Goal: Task Accomplishment & Management: Manage account settings

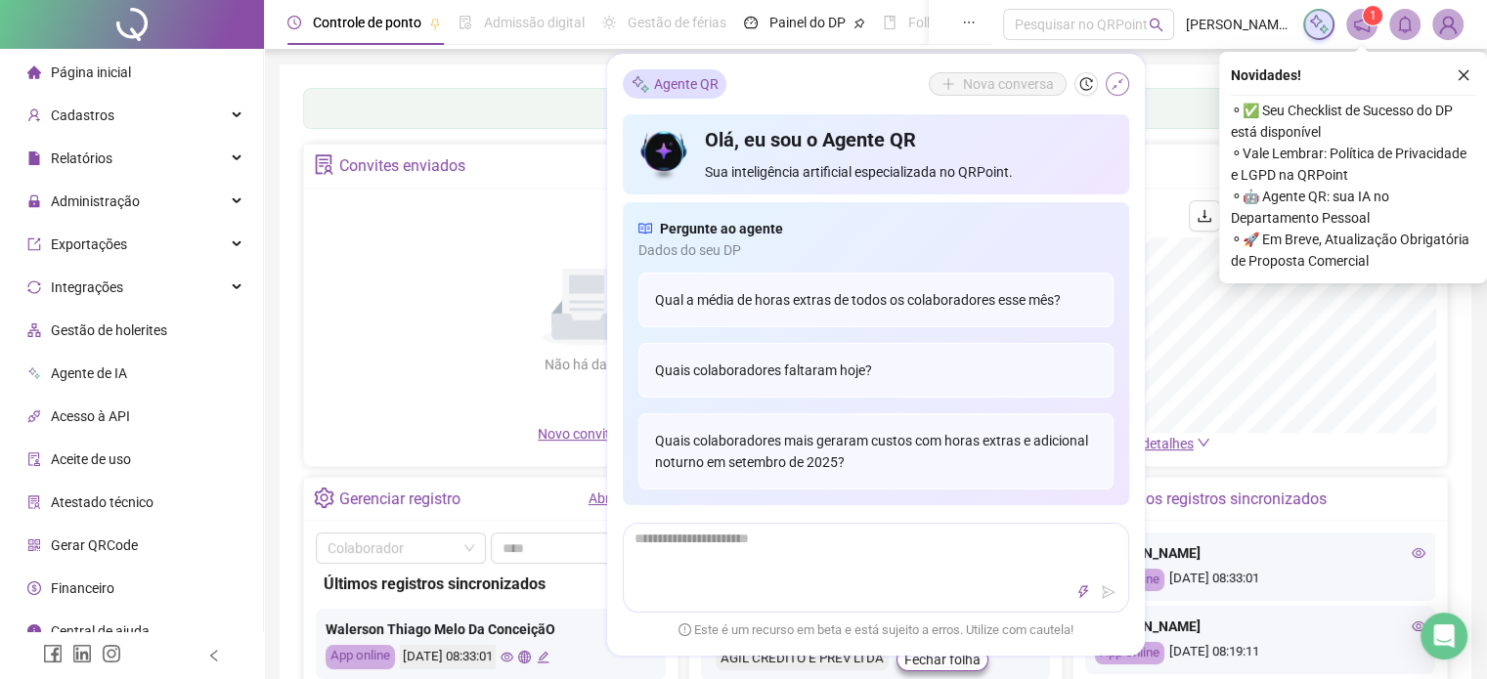
click at [1118, 83] on icon "shrink" at bounding box center [1117, 84] width 12 height 12
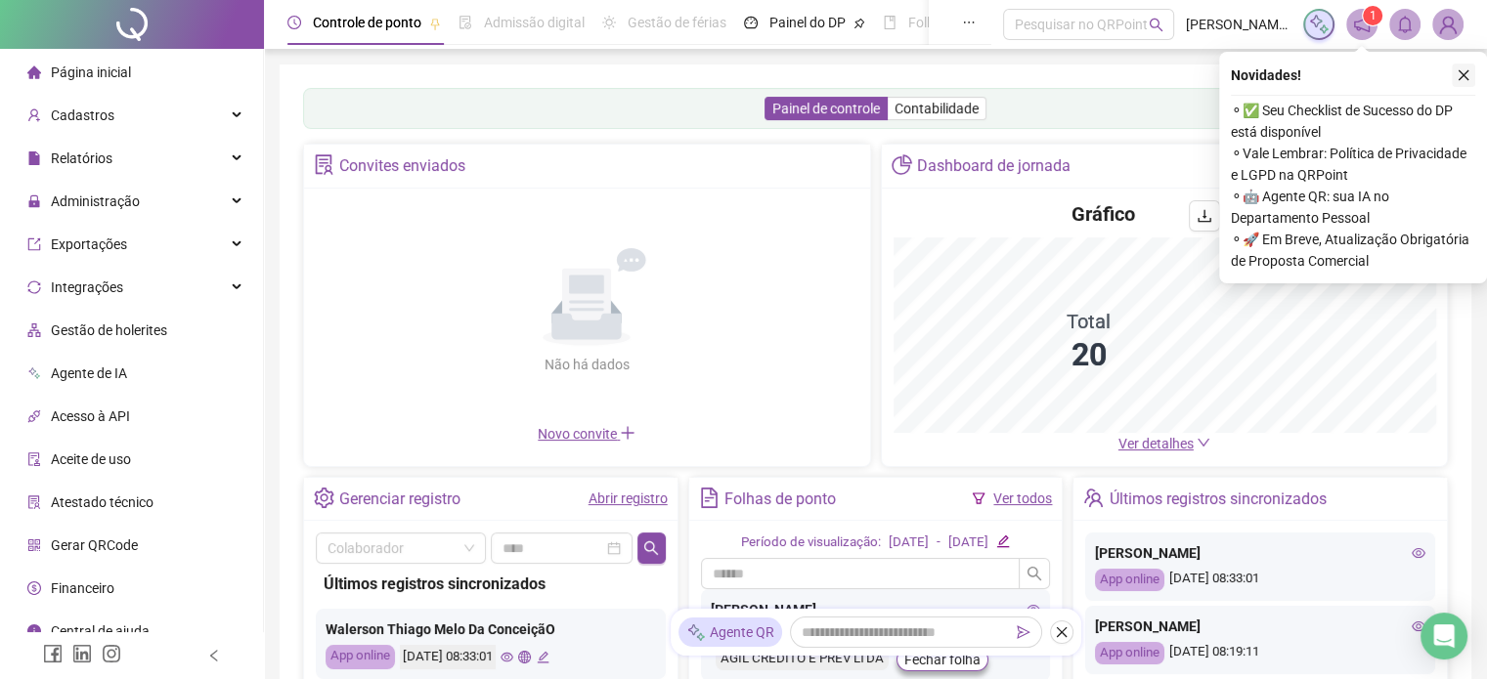
click at [1458, 75] on icon "close" at bounding box center [1463, 75] width 14 height 14
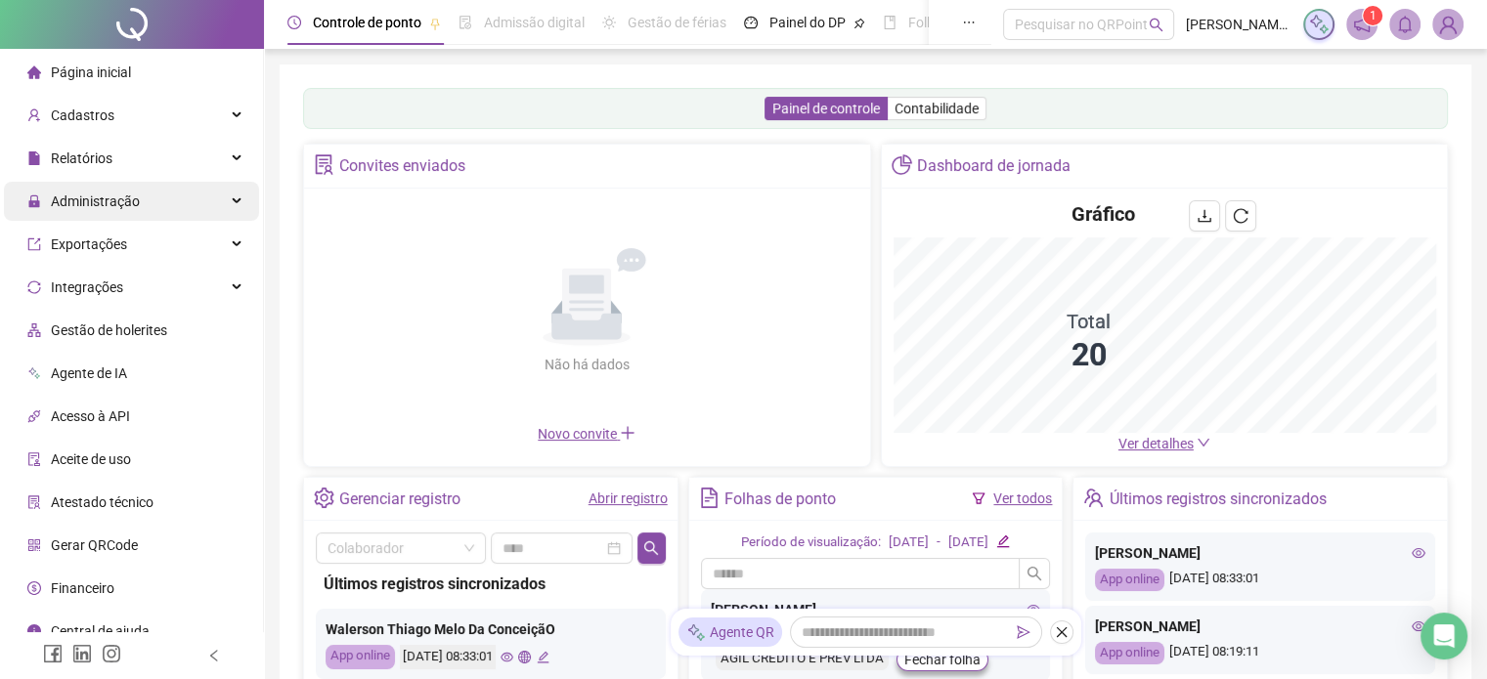
click at [130, 186] on span "Administração" at bounding box center [83, 201] width 112 height 39
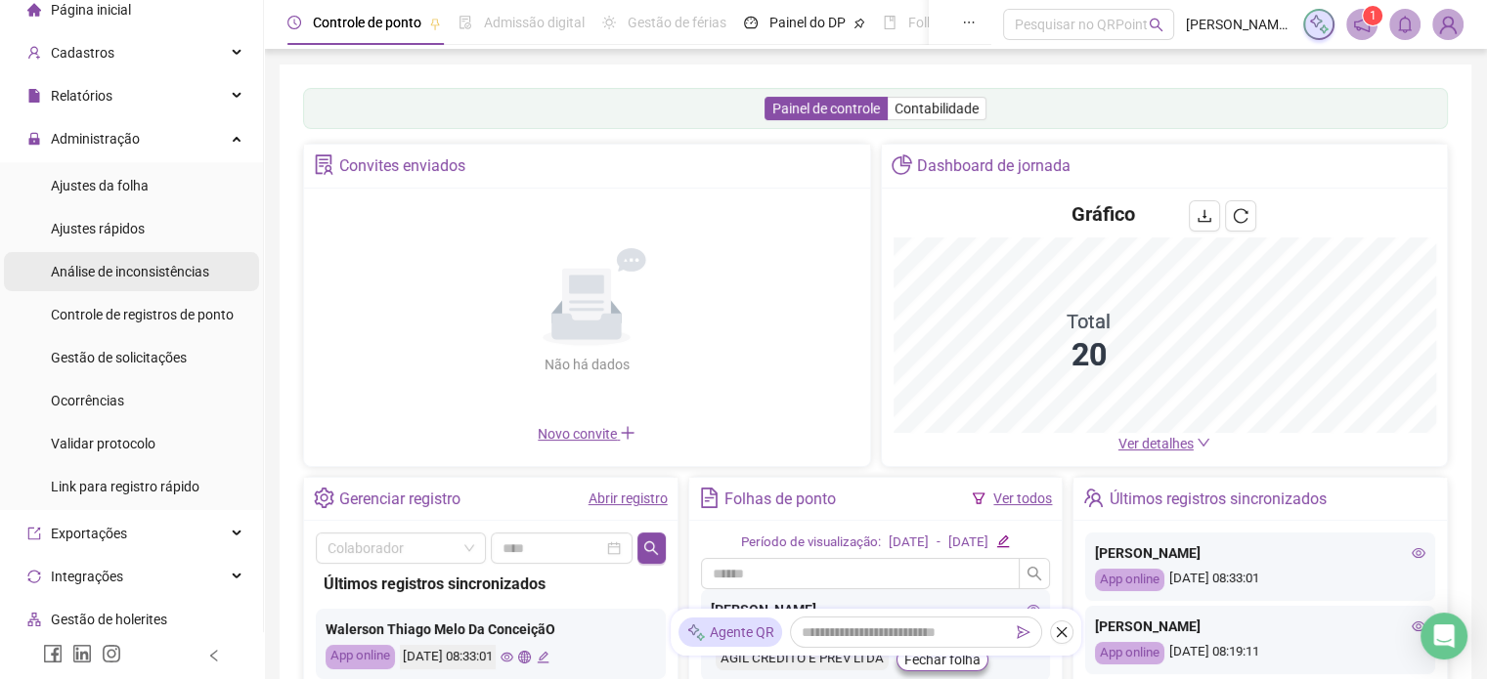
scroll to position [98, 0]
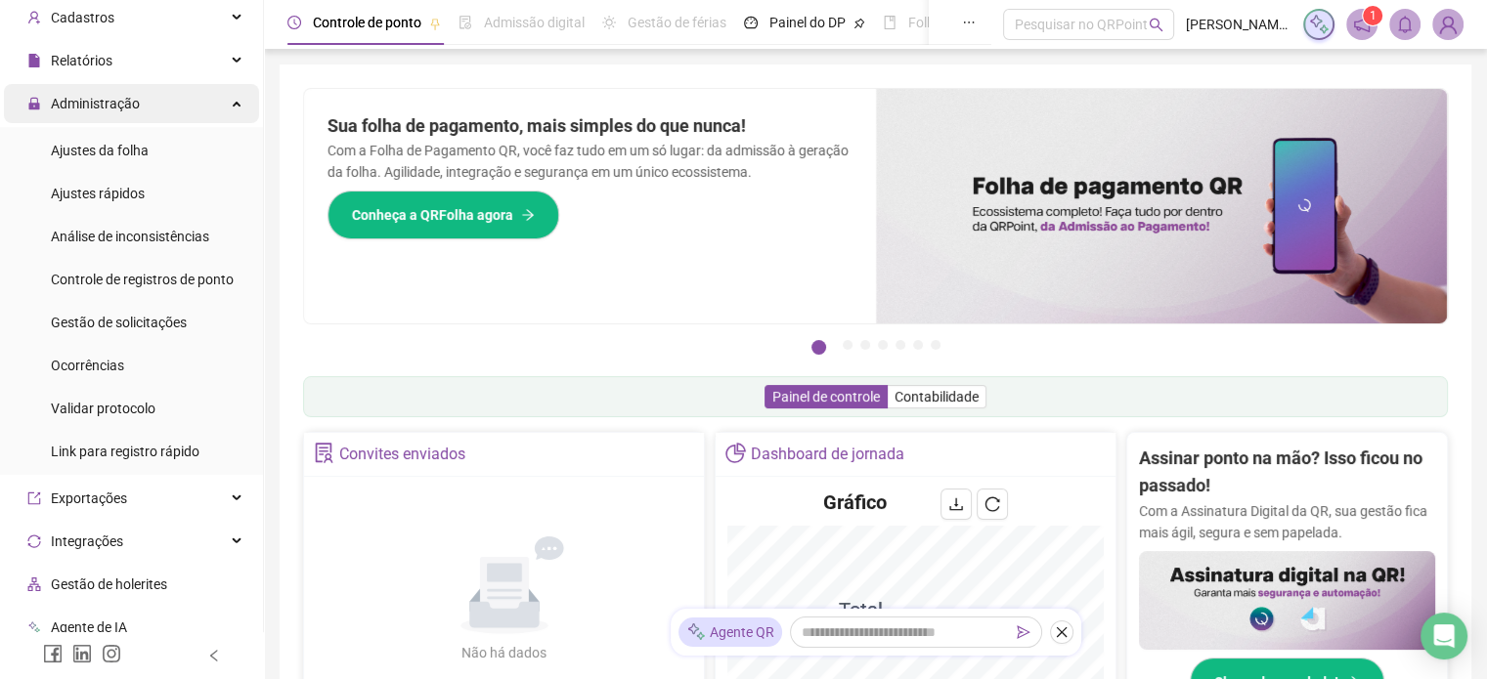
click at [138, 106] on div "Administração" at bounding box center [131, 103] width 255 height 39
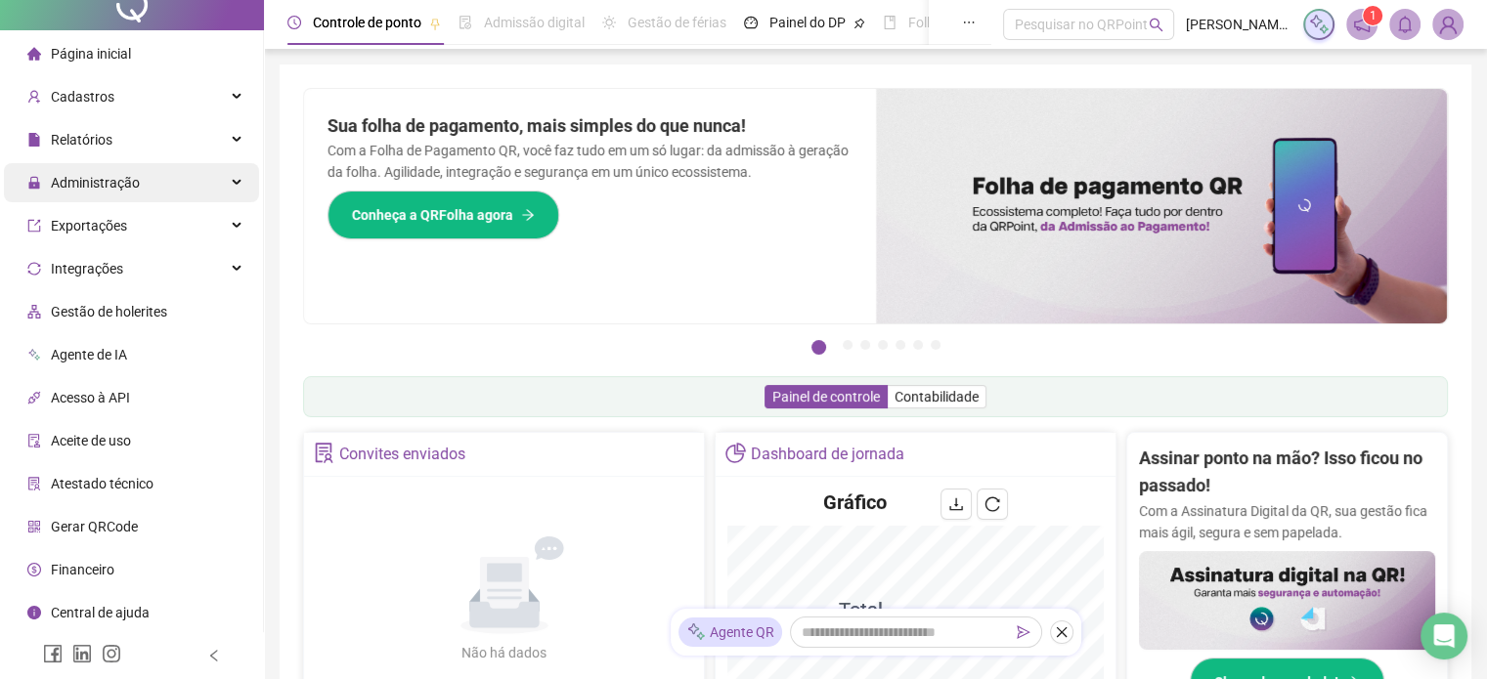
click at [117, 191] on span "Administração" at bounding box center [95, 183] width 89 height 16
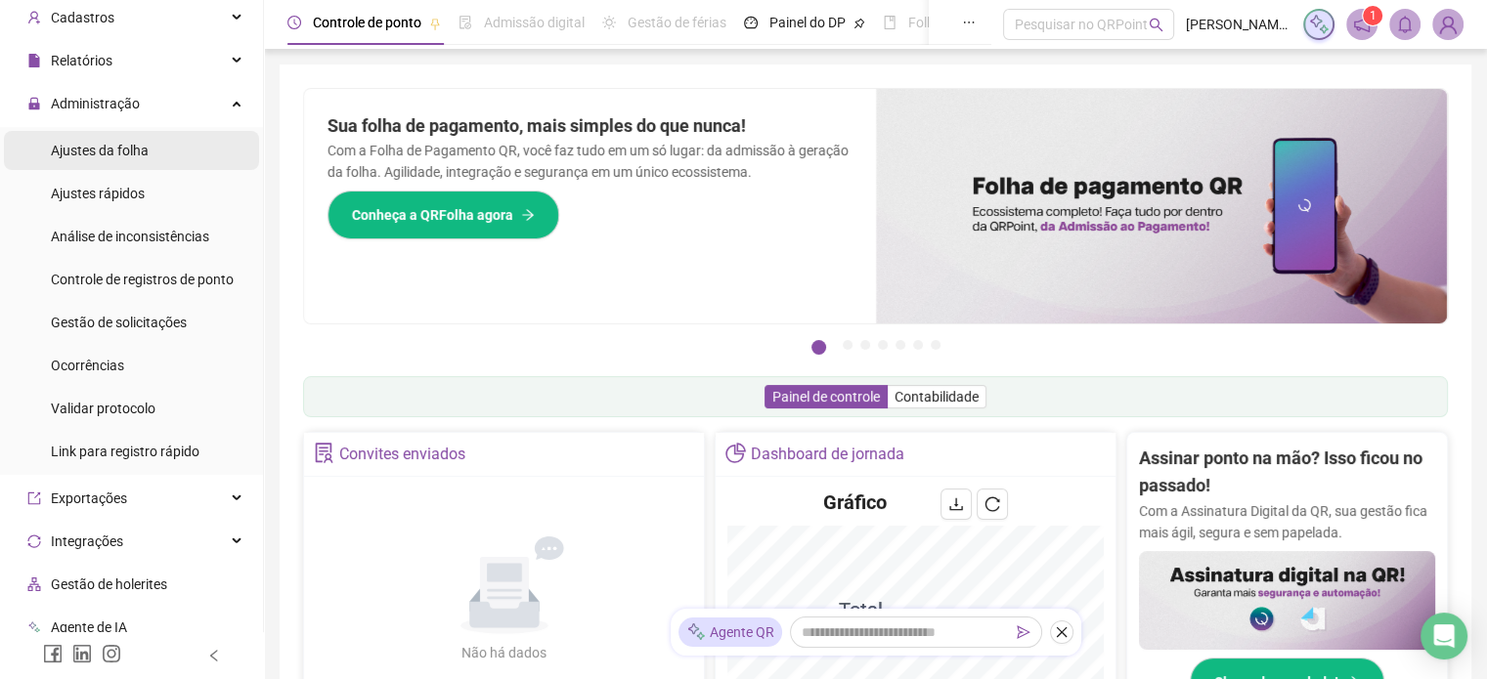
click at [105, 162] on div "Ajustes da folha" at bounding box center [100, 150] width 98 height 39
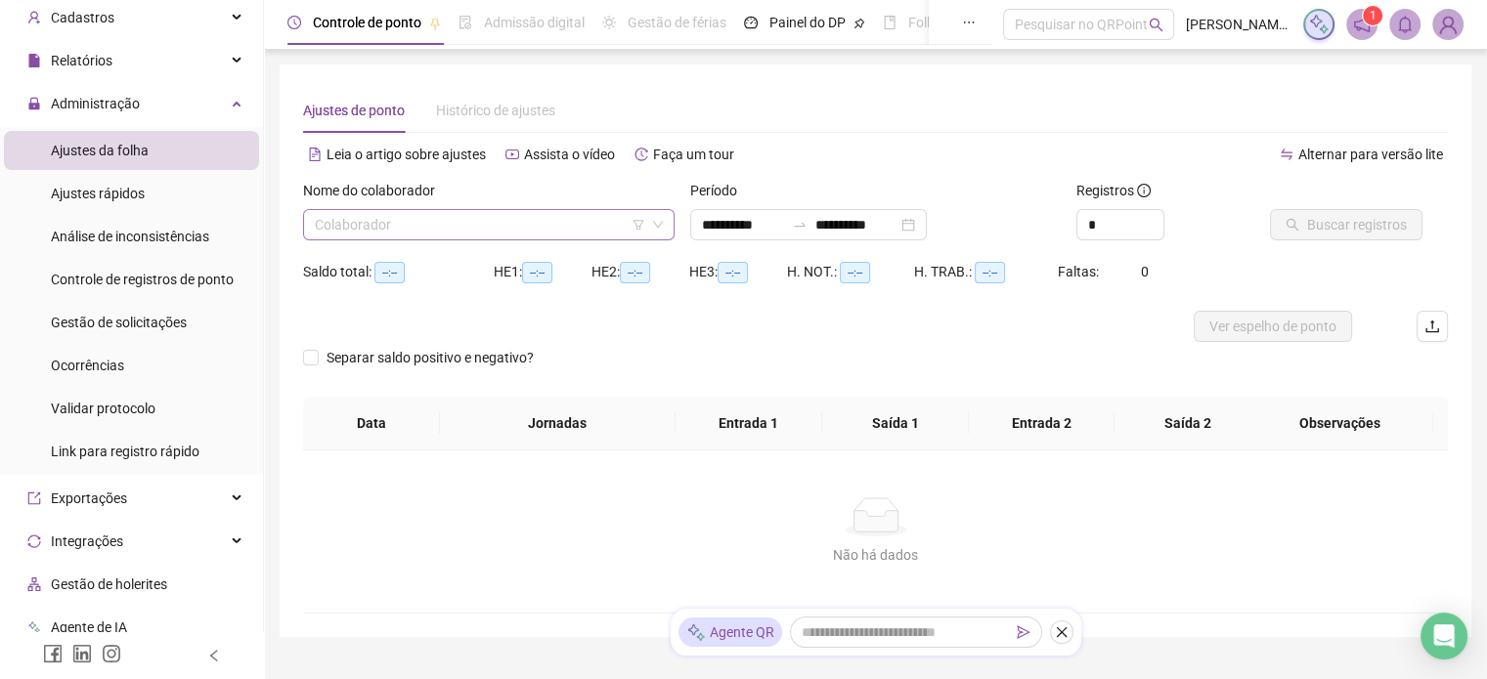
click at [504, 238] on input "search" at bounding box center [480, 224] width 330 height 29
type input "**********"
click at [858, 175] on div "Leia o artigo sobre ajustes Assista o vídeo Faça um tour" at bounding box center [589, 164] width 573 height 31
click at [465, 256] on div "Saldo total: --:--" at bounding box center [398, 271] width 191 height 31
click at [457, 229] on input "search" at bounding box center [480, 224] width 330 height 29
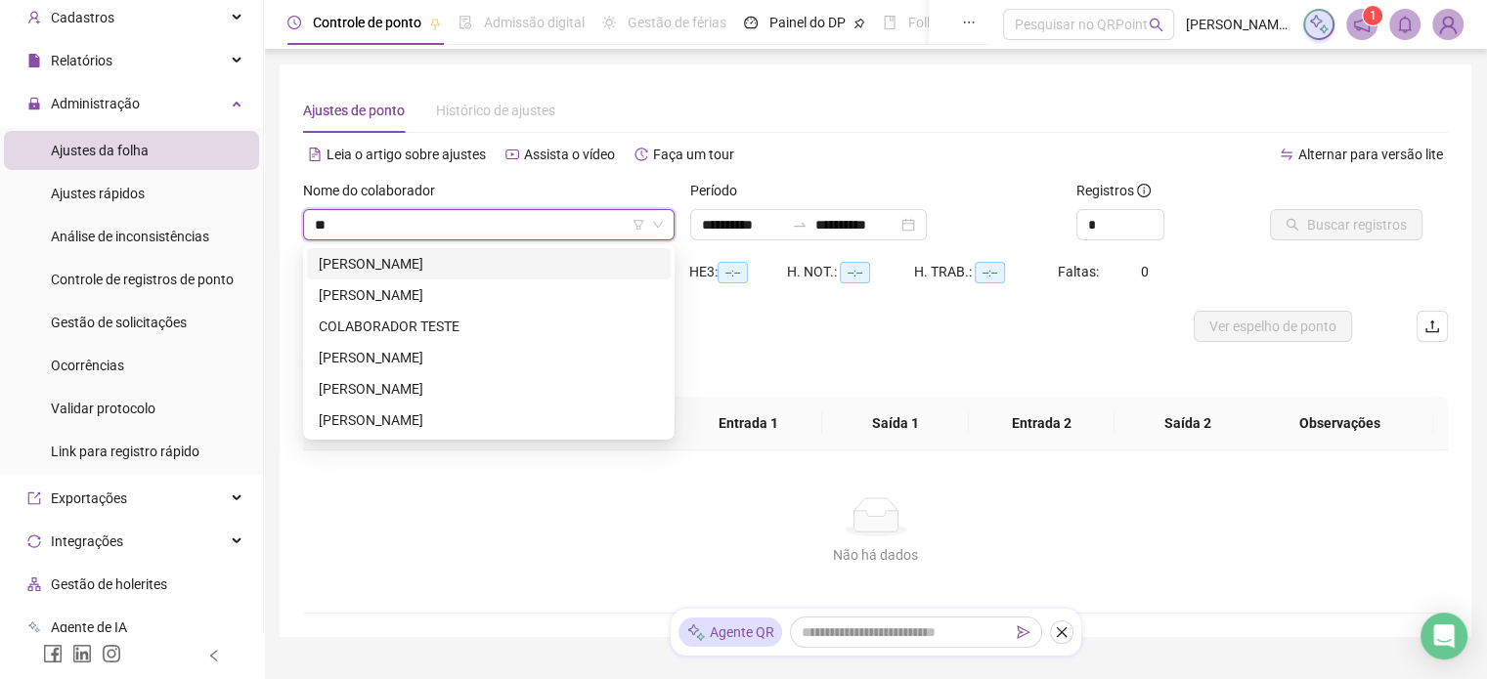
type input "**"
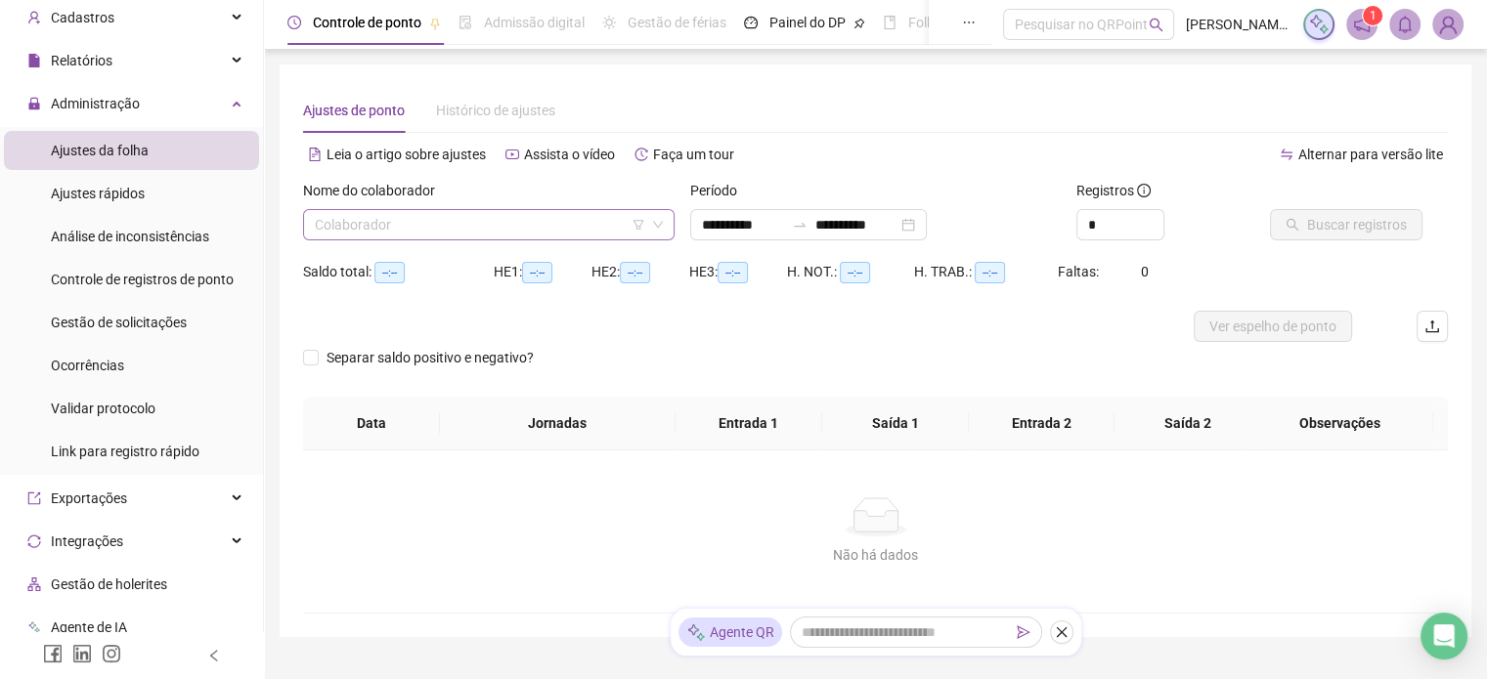
click at [425, 209] on div "Colaborador" at bounding box center [488, 224] width 371 height 31
click at [414, 223] on input "search" at bounding box center [480, 224] width 330 height 29
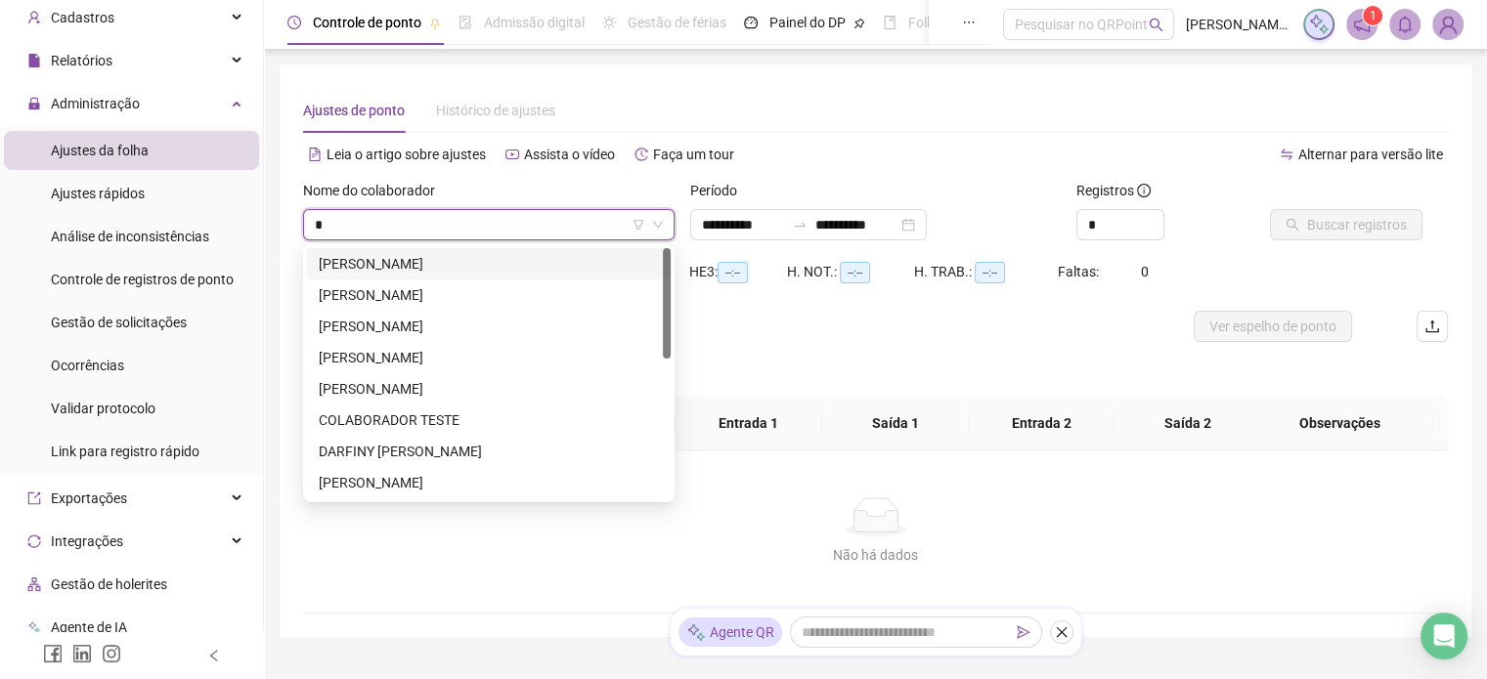
type input "**"
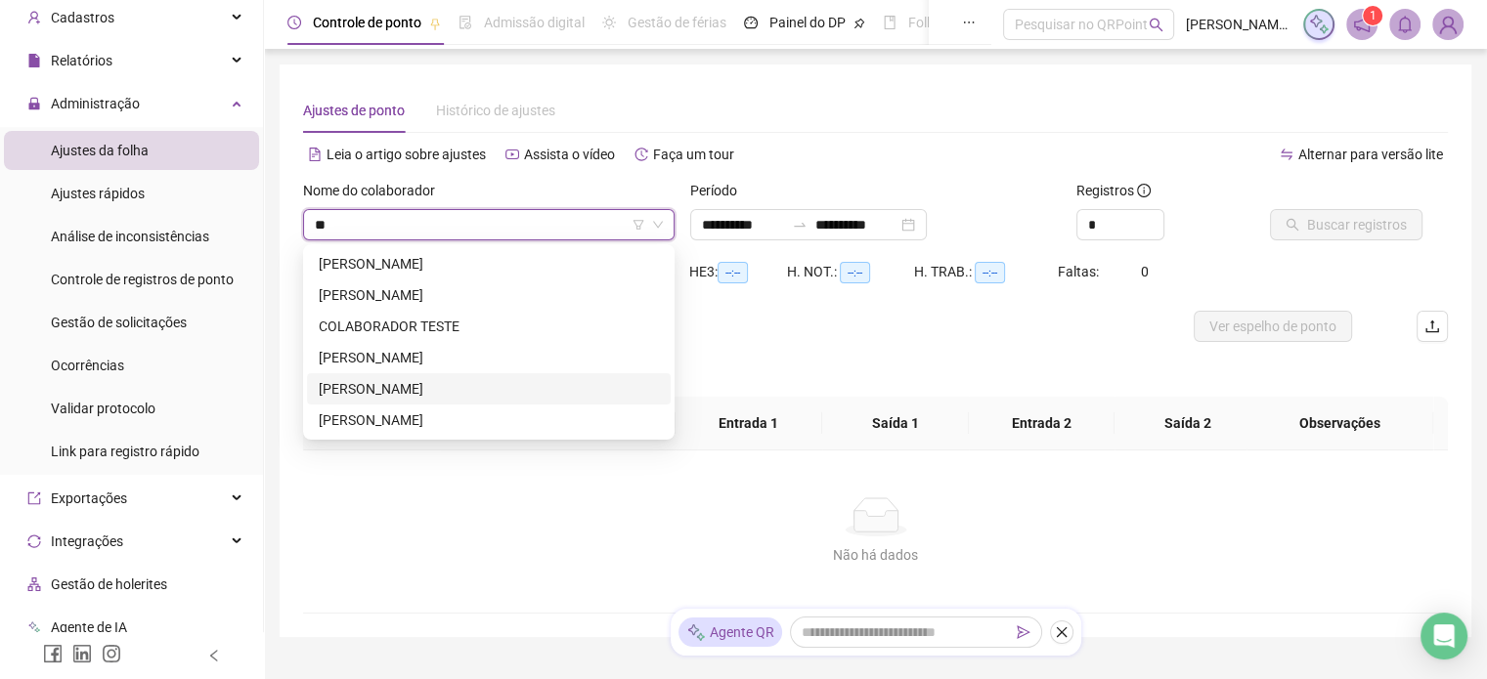
click at [391, 394] on div "[PERSON_NAME]" at bounding box center [489, 389] width 340 height 22
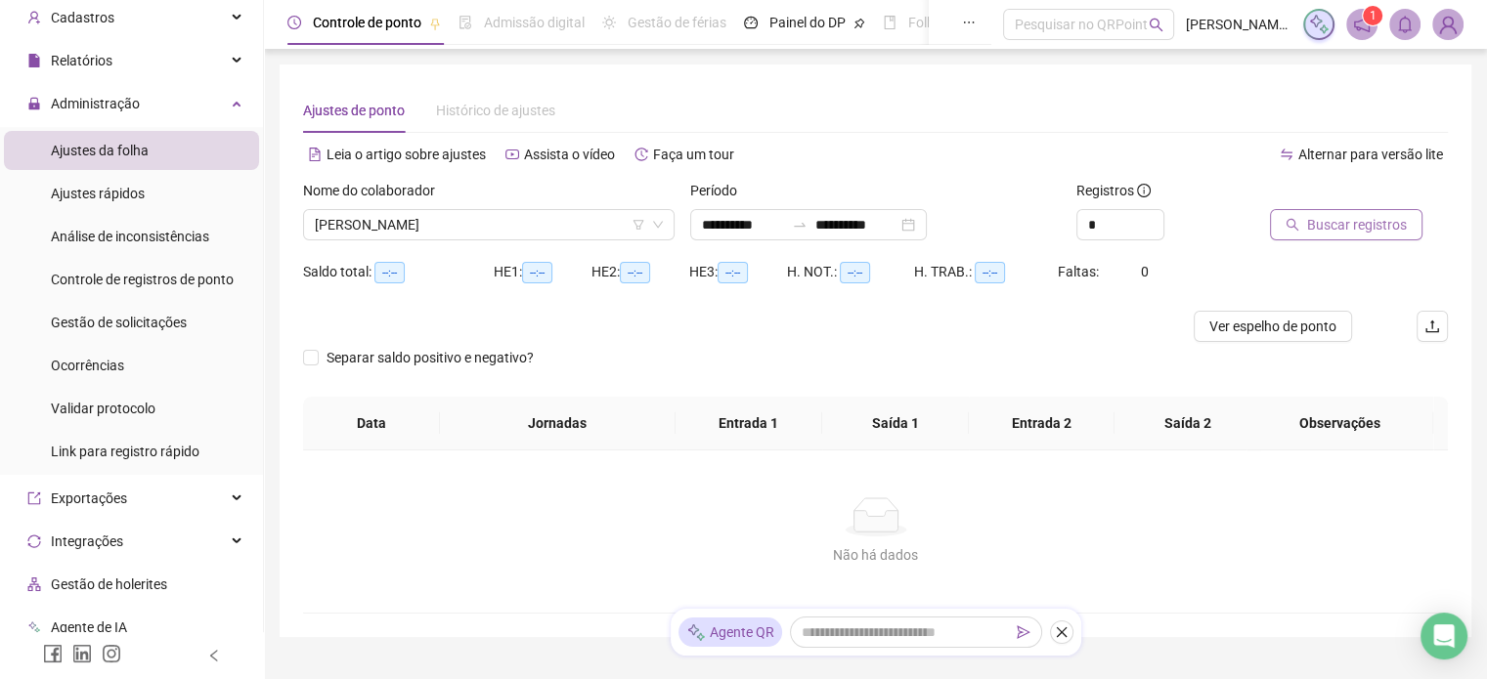
click at [1357, 226] on span "Buscar registros" at bounding box center [1357, 225] width 100 height 22
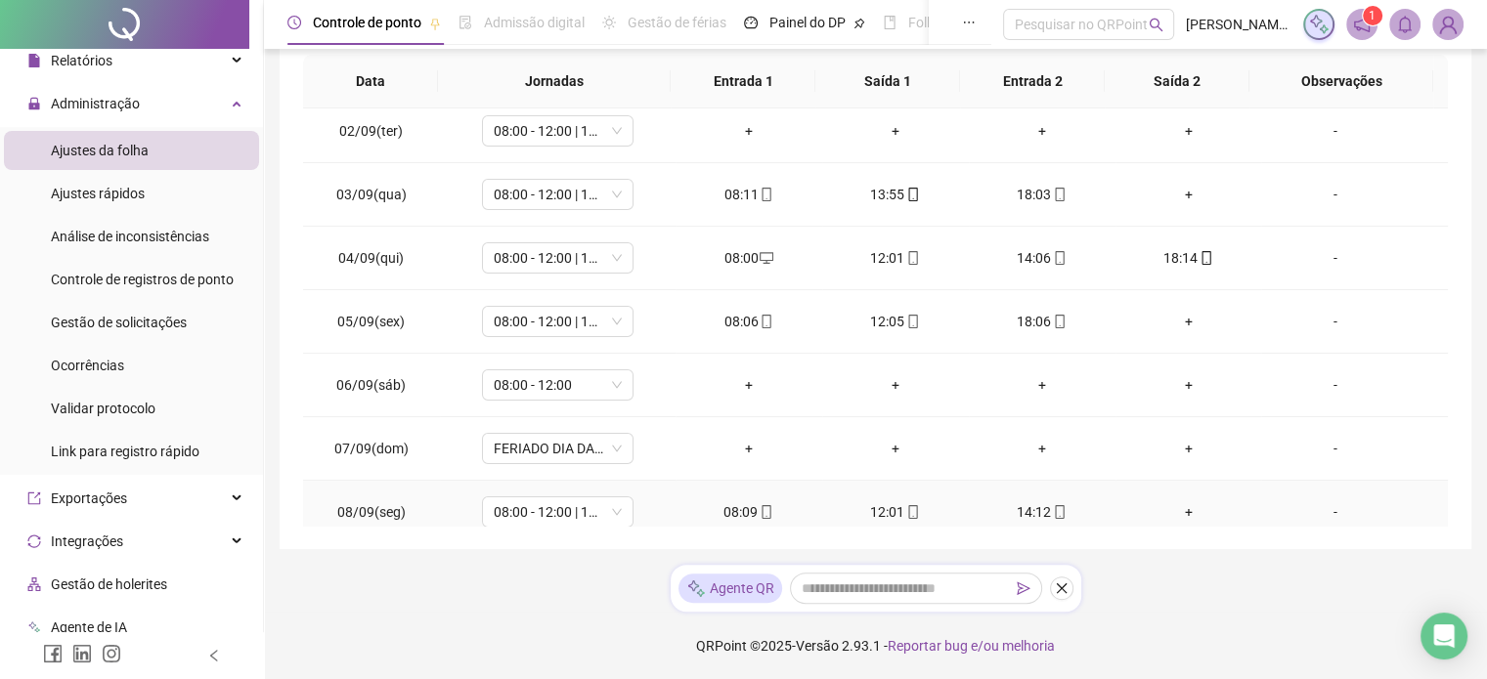
scroll to position [38, 0]
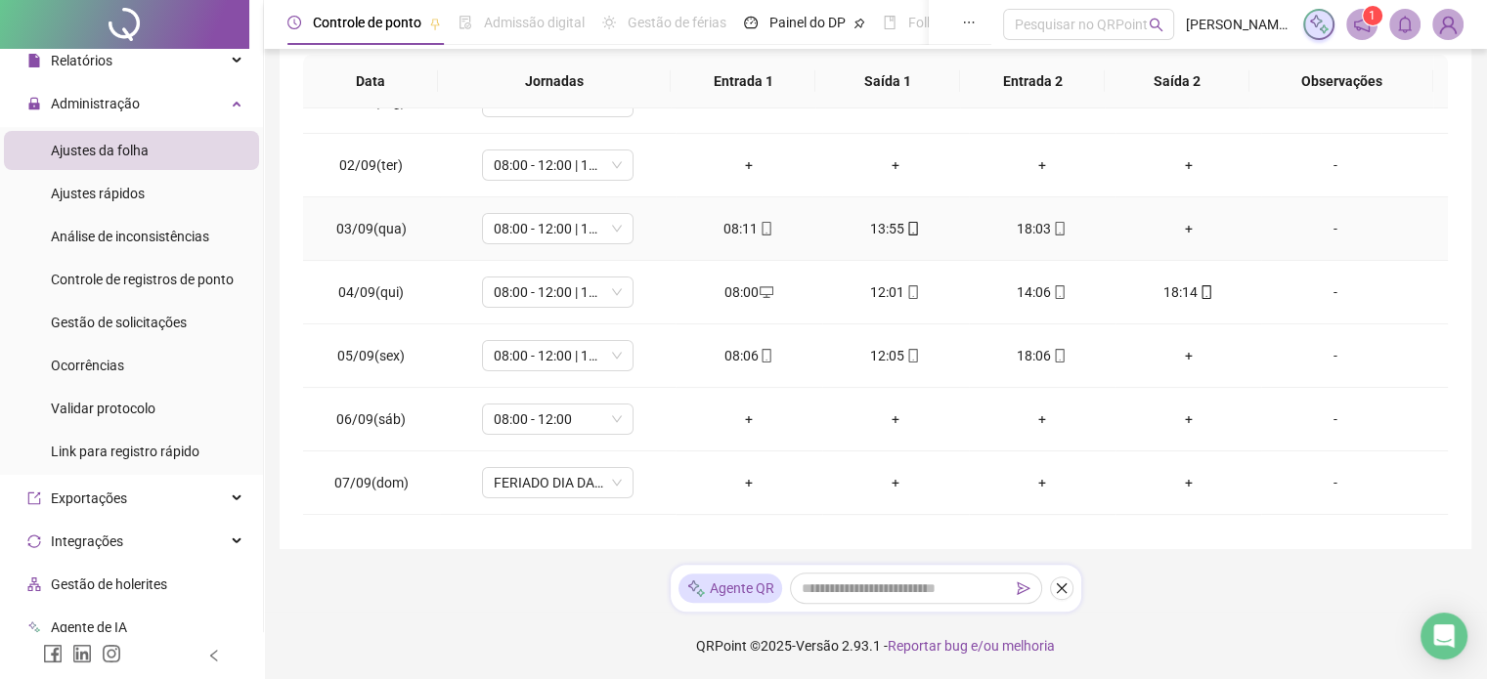
click at [1173, 238] on div "+" at bounding box center [1188, 229] width 115 height 22
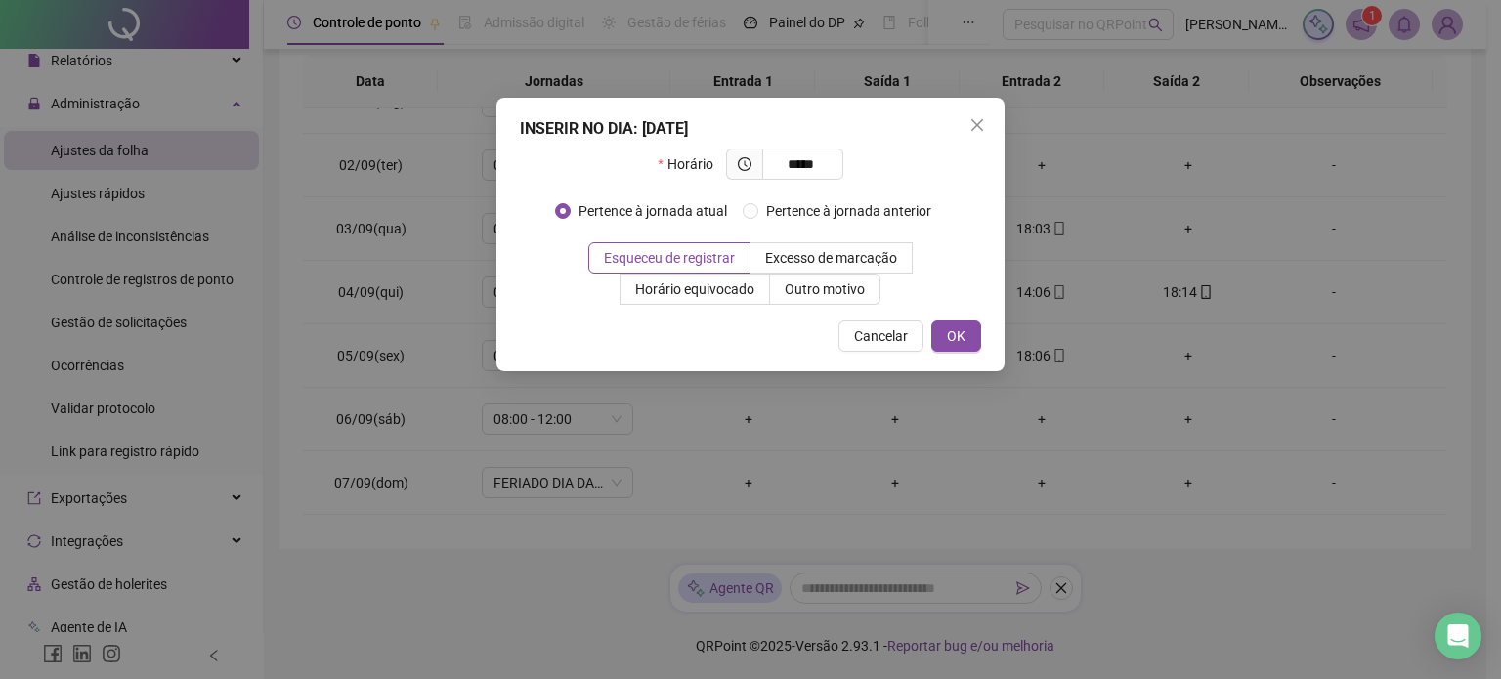
type input "*****"
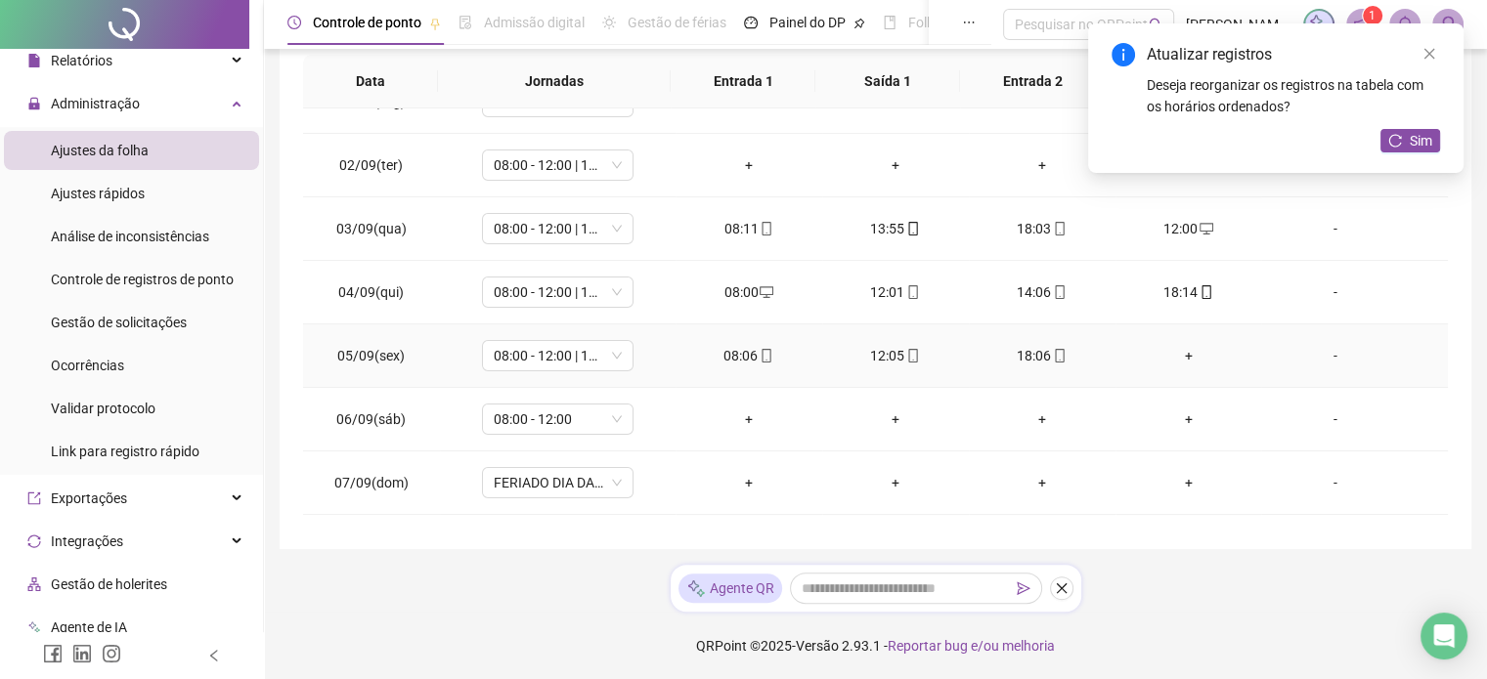
click at [1175, 340] on td "+" at bounding box center [1188, 357] width 147 height 64
click at [1175, 350] on div "+" at bounding box center [1188, 356] width 115 height 22
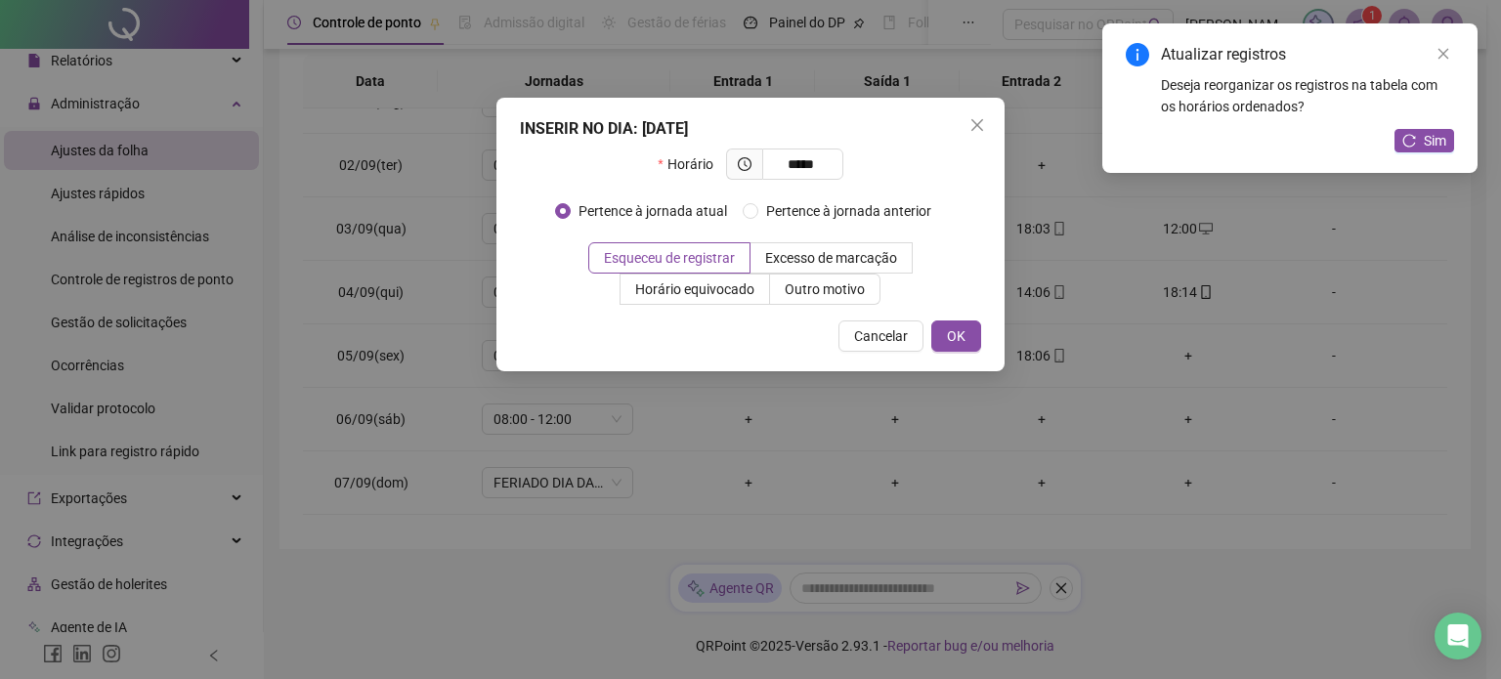
type input "*****"
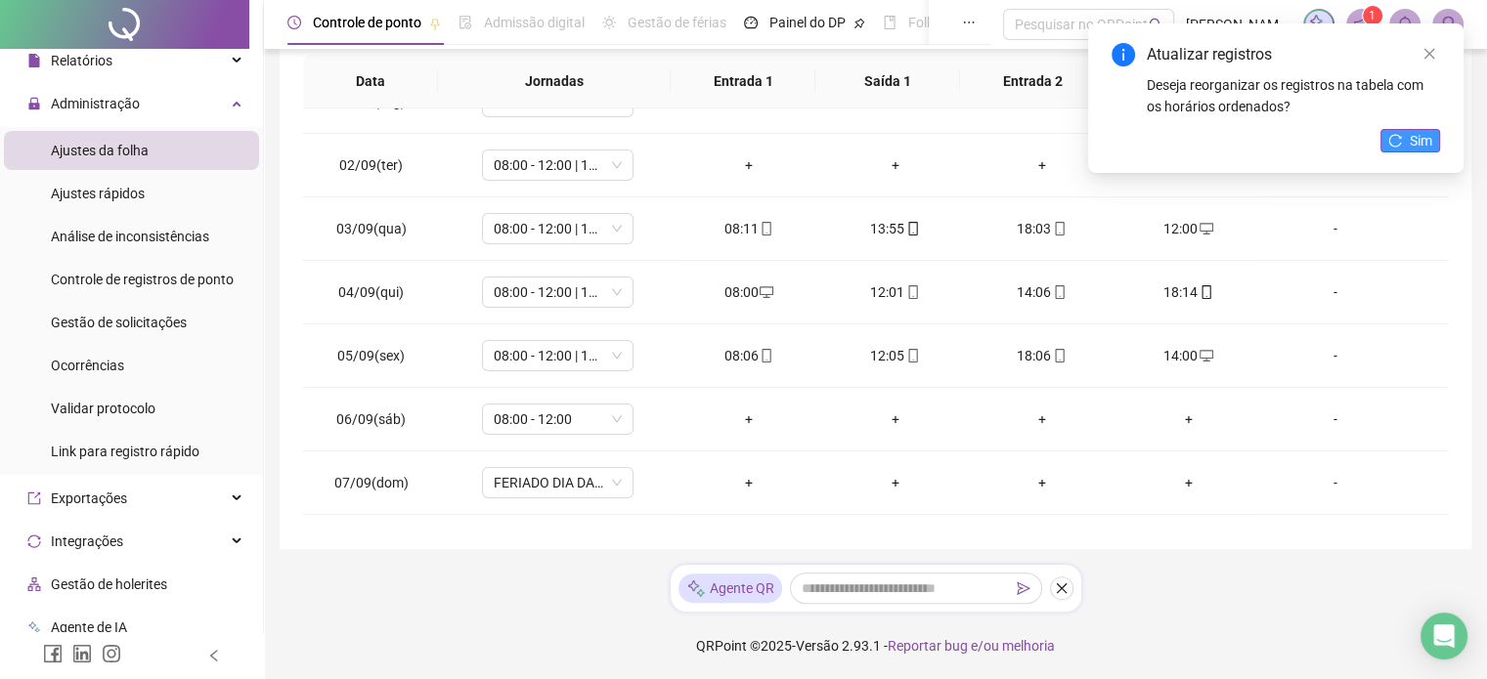
click at [1418, 148] on span "Sim" at bounding box center [1420, 141] width 22 height 22
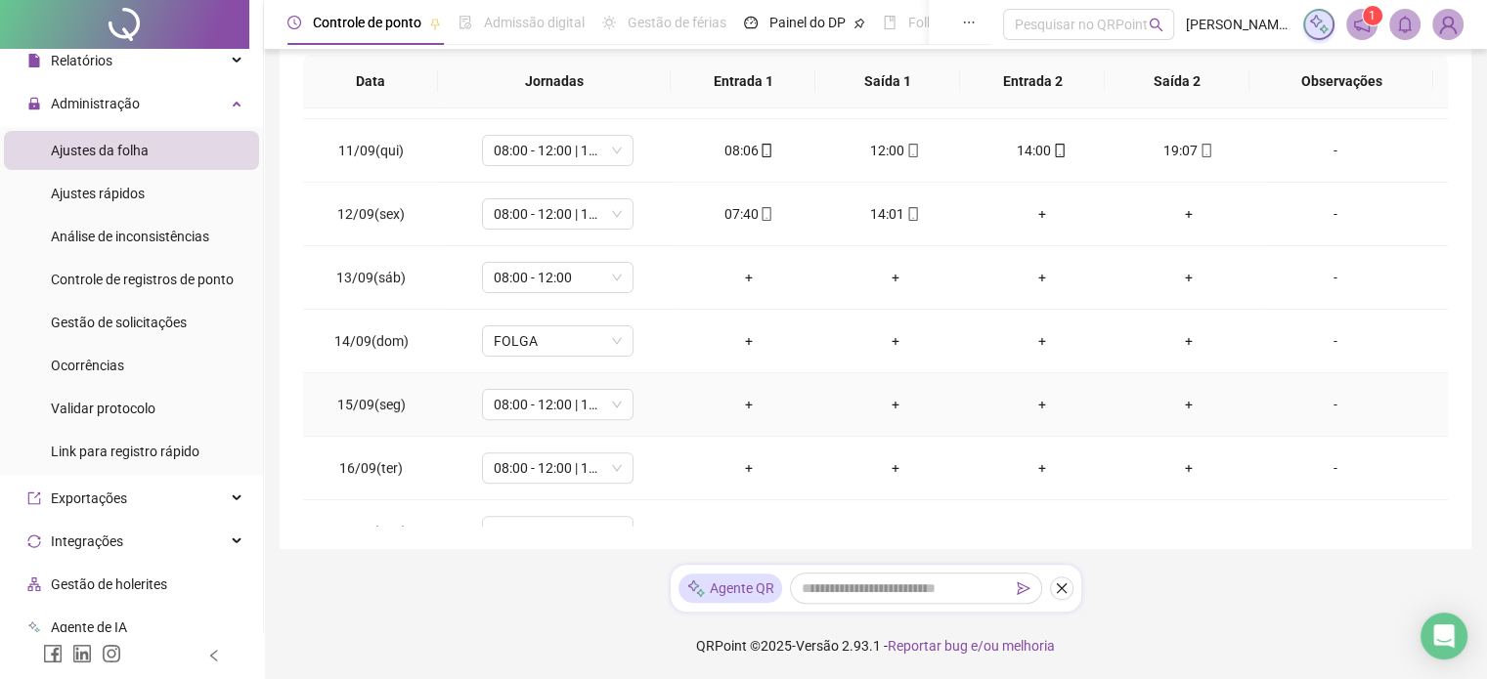
scroll to position [331, 0]
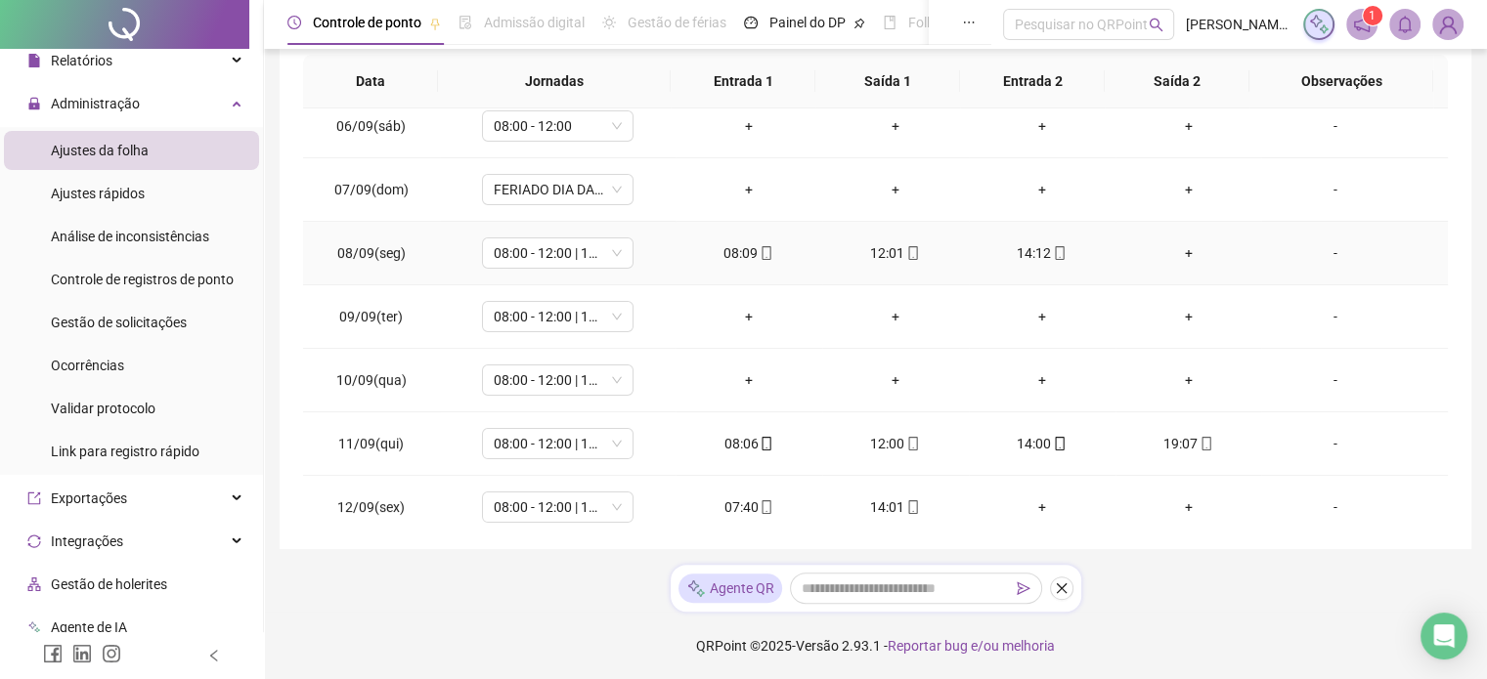
click at [1173, 242] on div "+" at bounding box center [1188, 253] width 115 height 22
click at [1186, 251] on div "+" at bounding box center [1188, 253] width 115 height 22
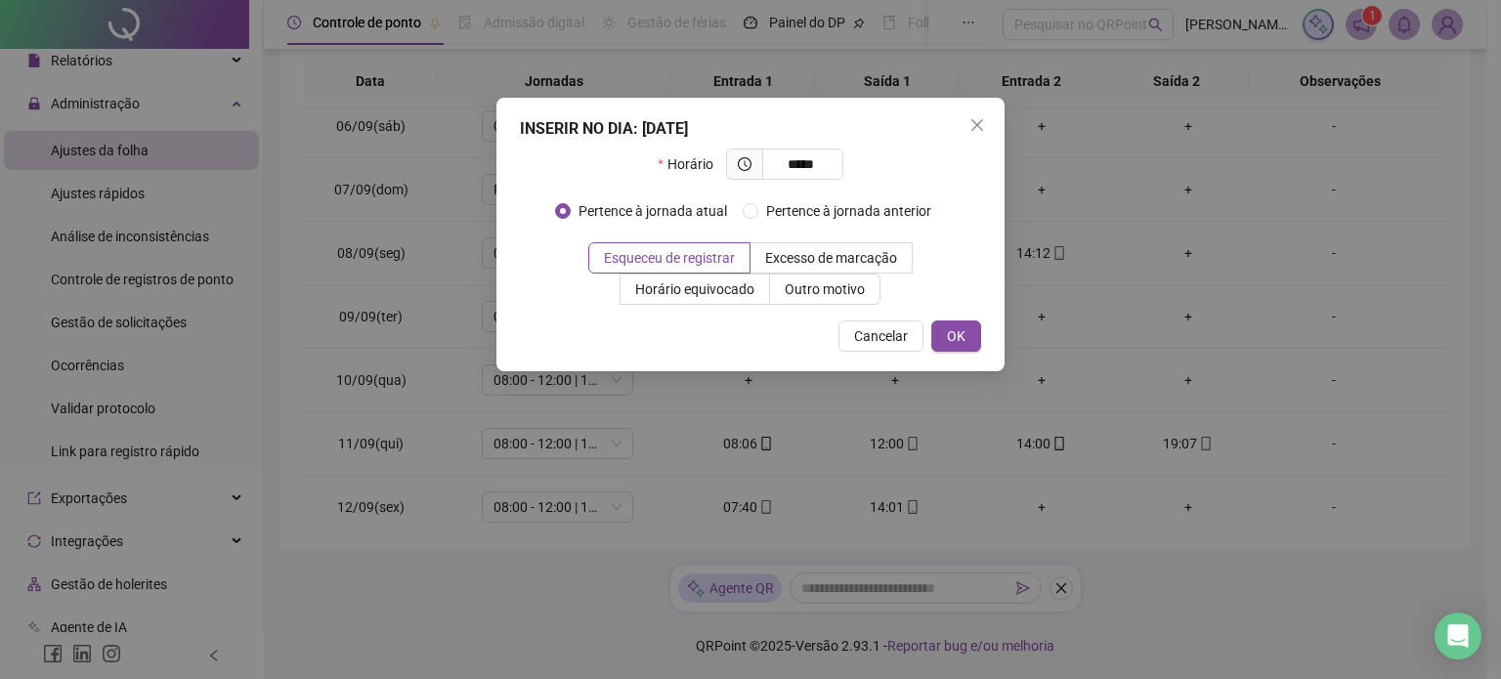
type input "*****"
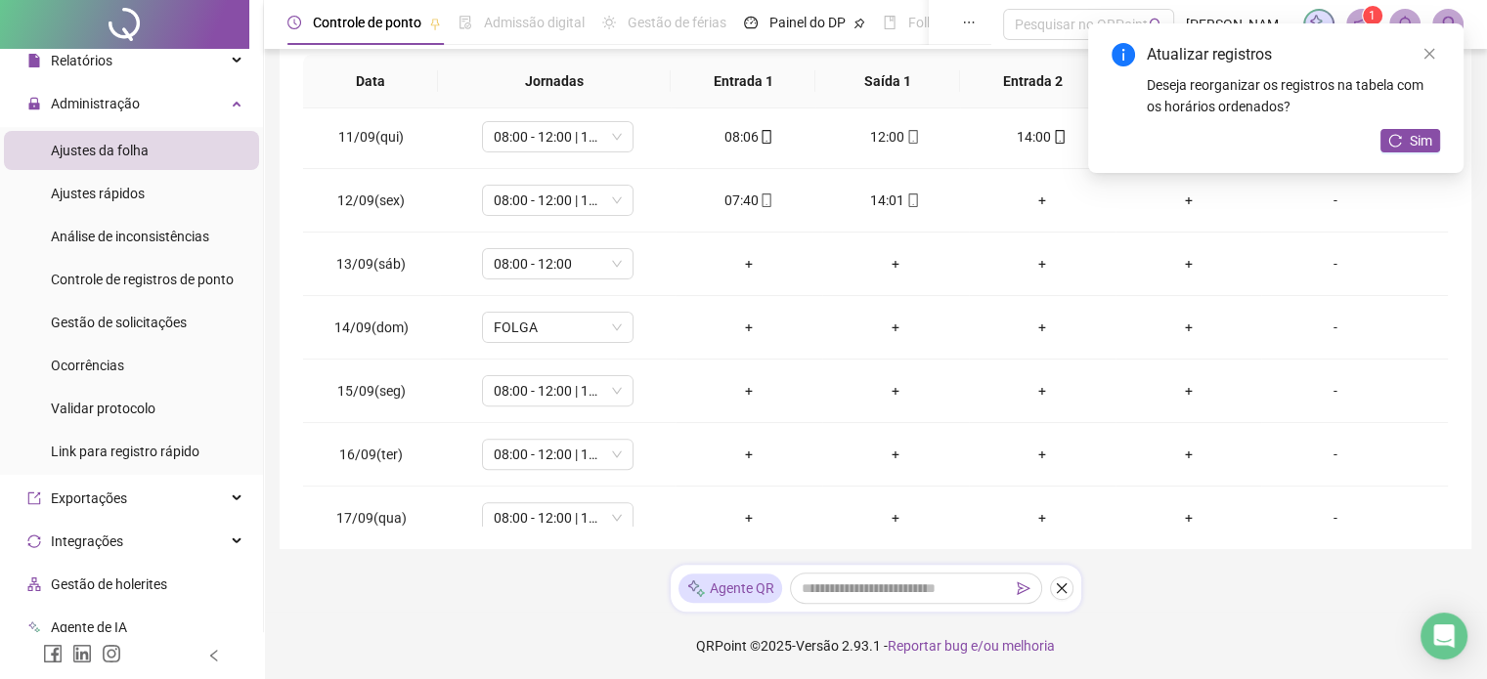
scroll to position [722, 0]
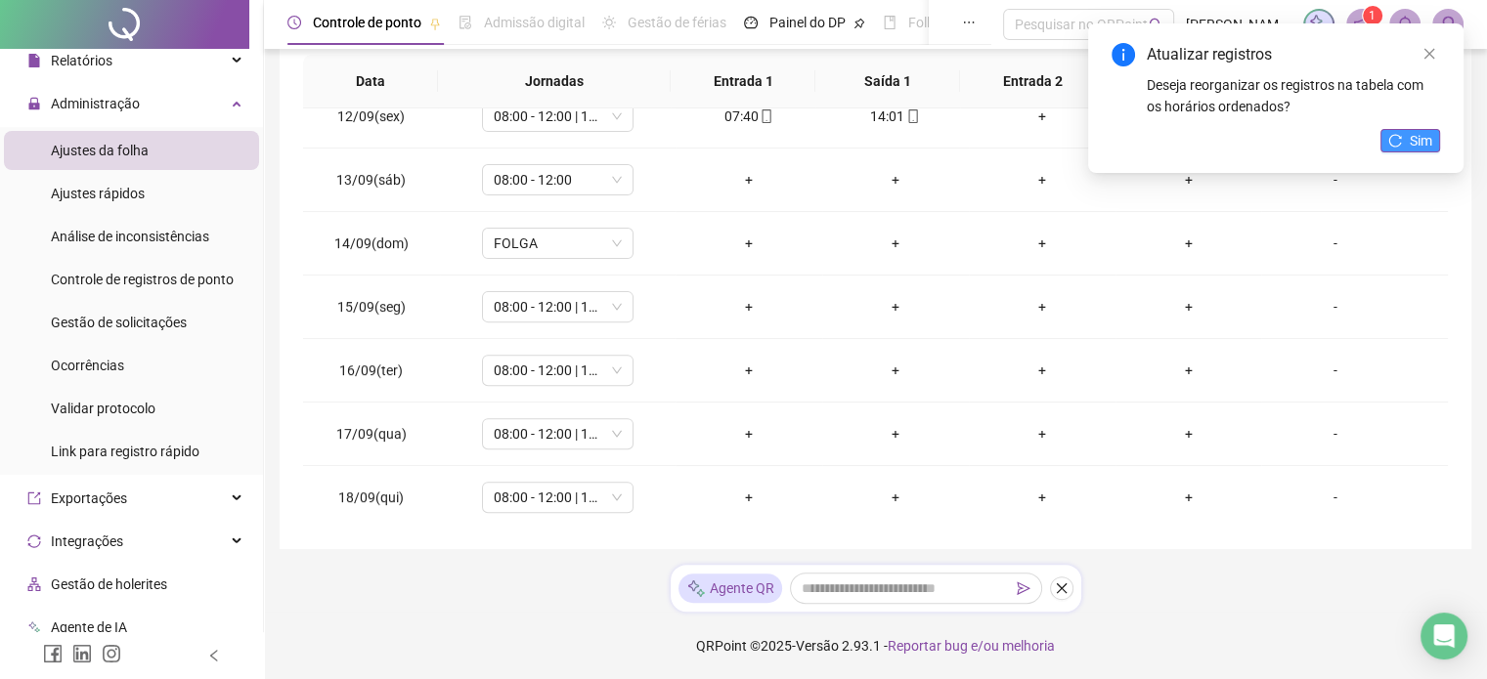
click at [1411, 151] on span "Sim" at bounding box center [1420, 141] width 22 height 22
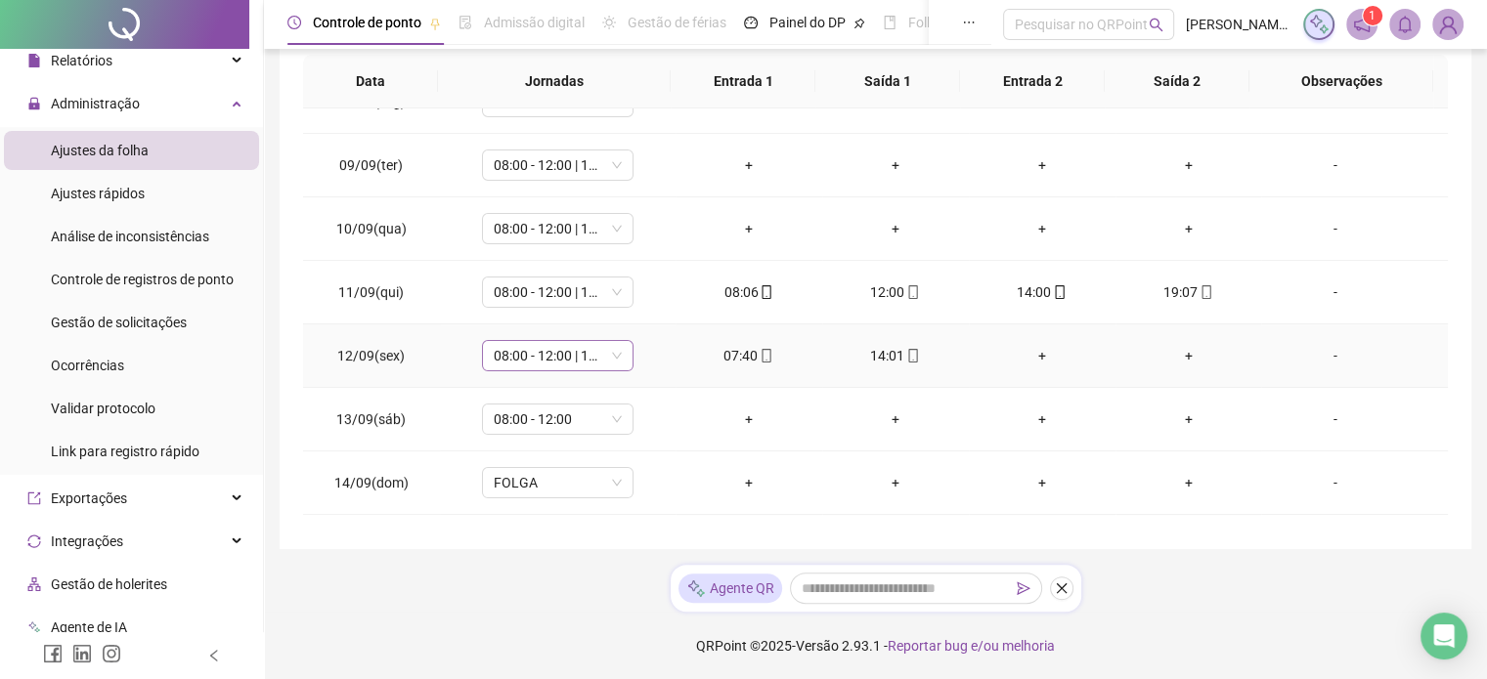
scroll to position [527, 0]
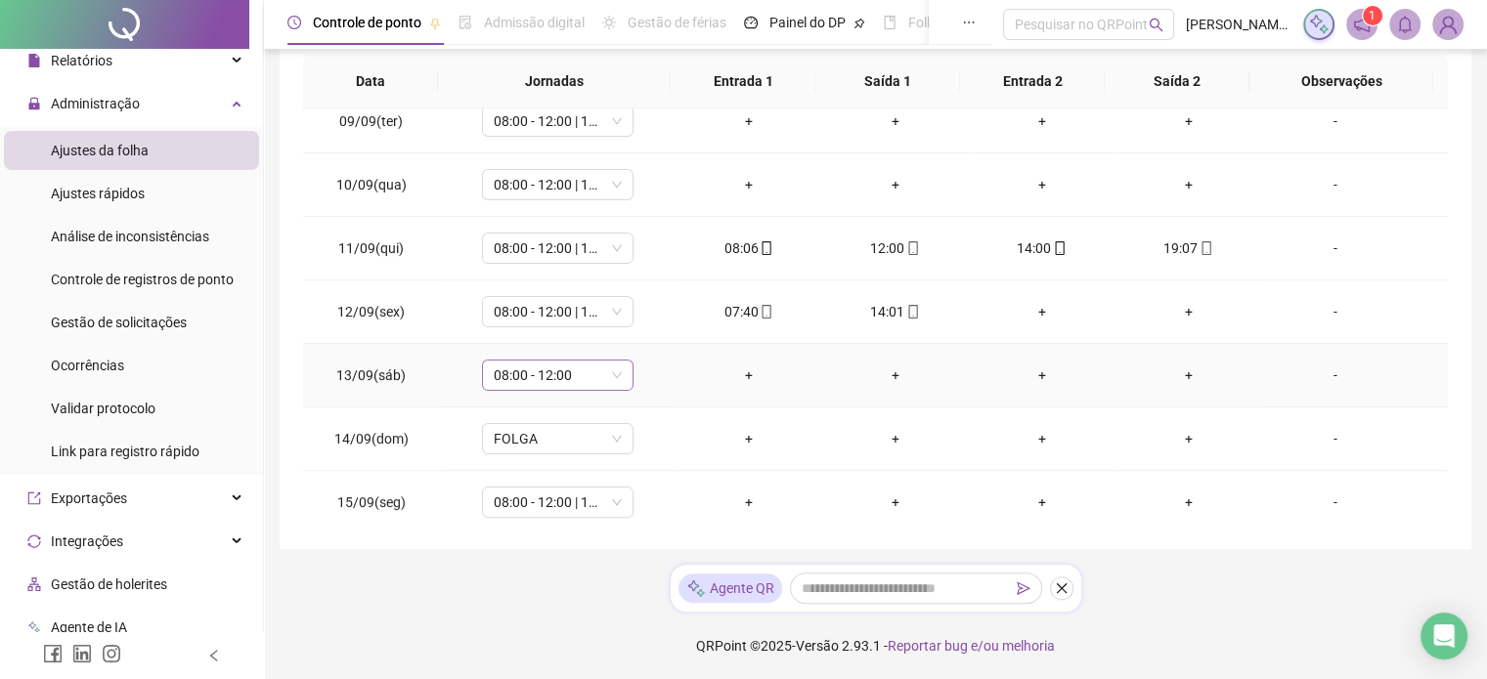
click at [582, 376] on span "08:00 - 12:00" at bounding box center [558, 375] width 128 height 29
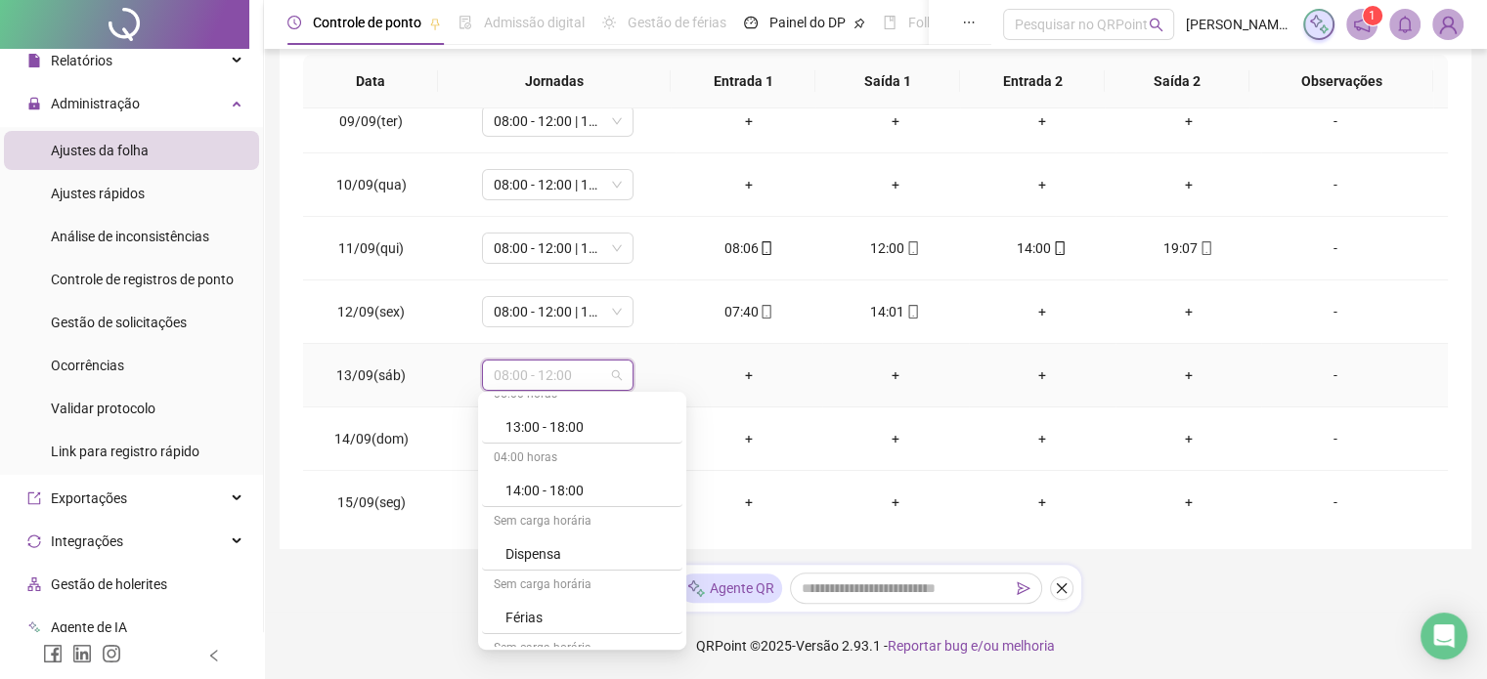
scroll to position [684, 0]
click at [560, 595] on div "Folga" at bounding box center [582, 585] width 200 height 32
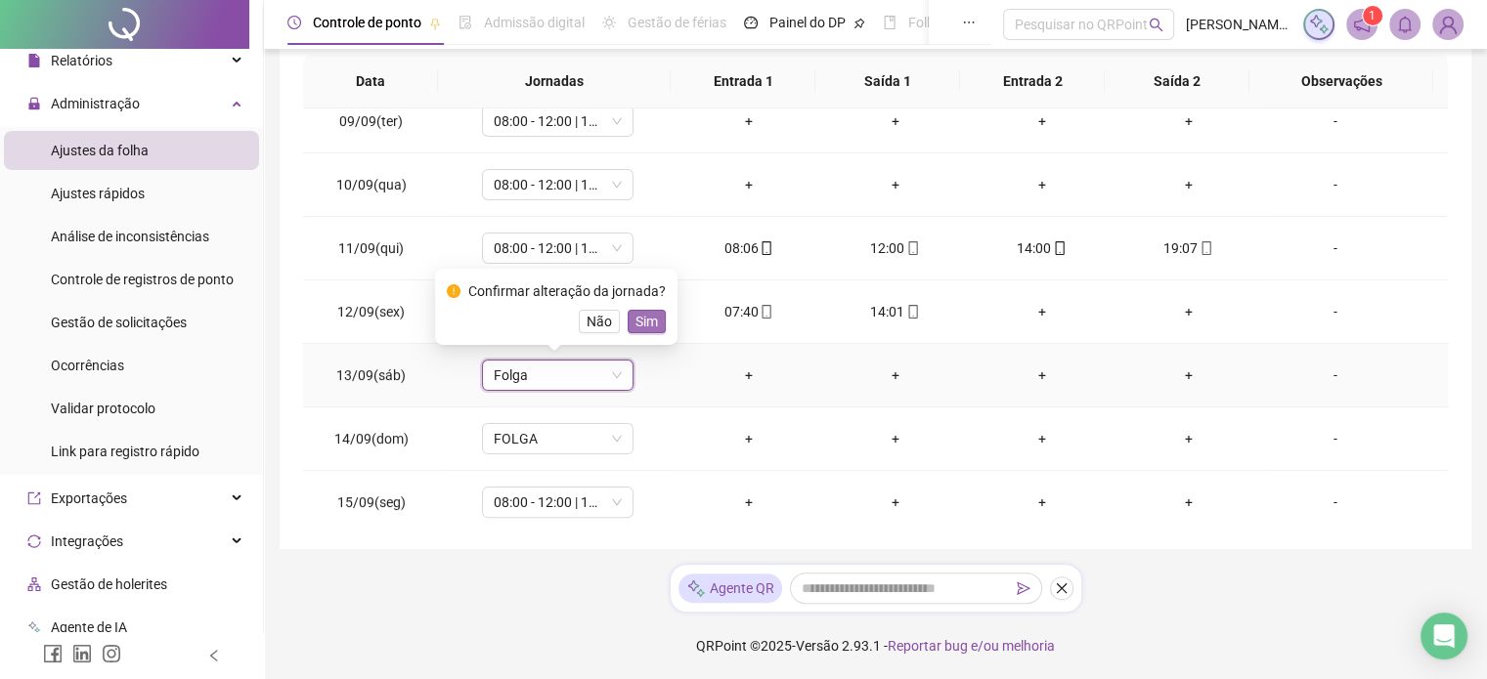
click at [637, 324] on span "Sim" at bounding box center [646, 322] width 22 height 22
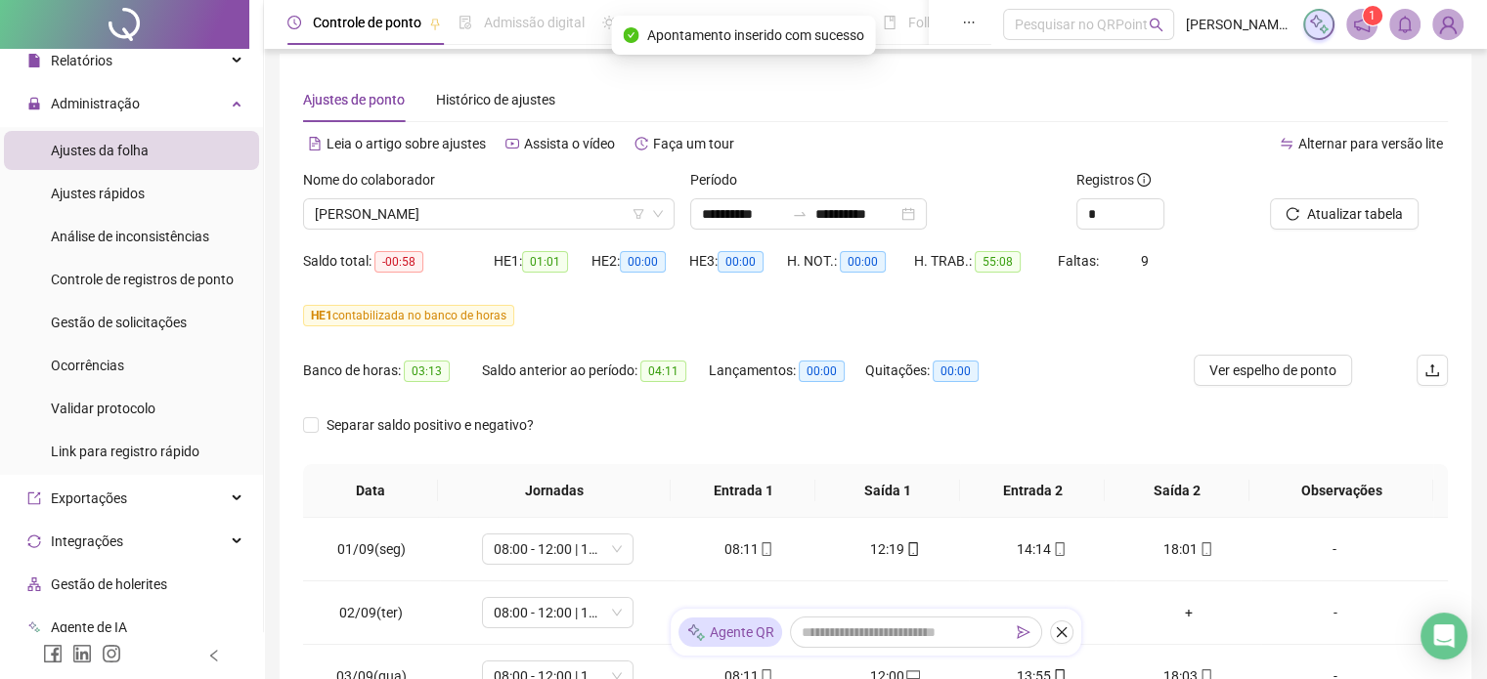
scroll to position [0, 0]
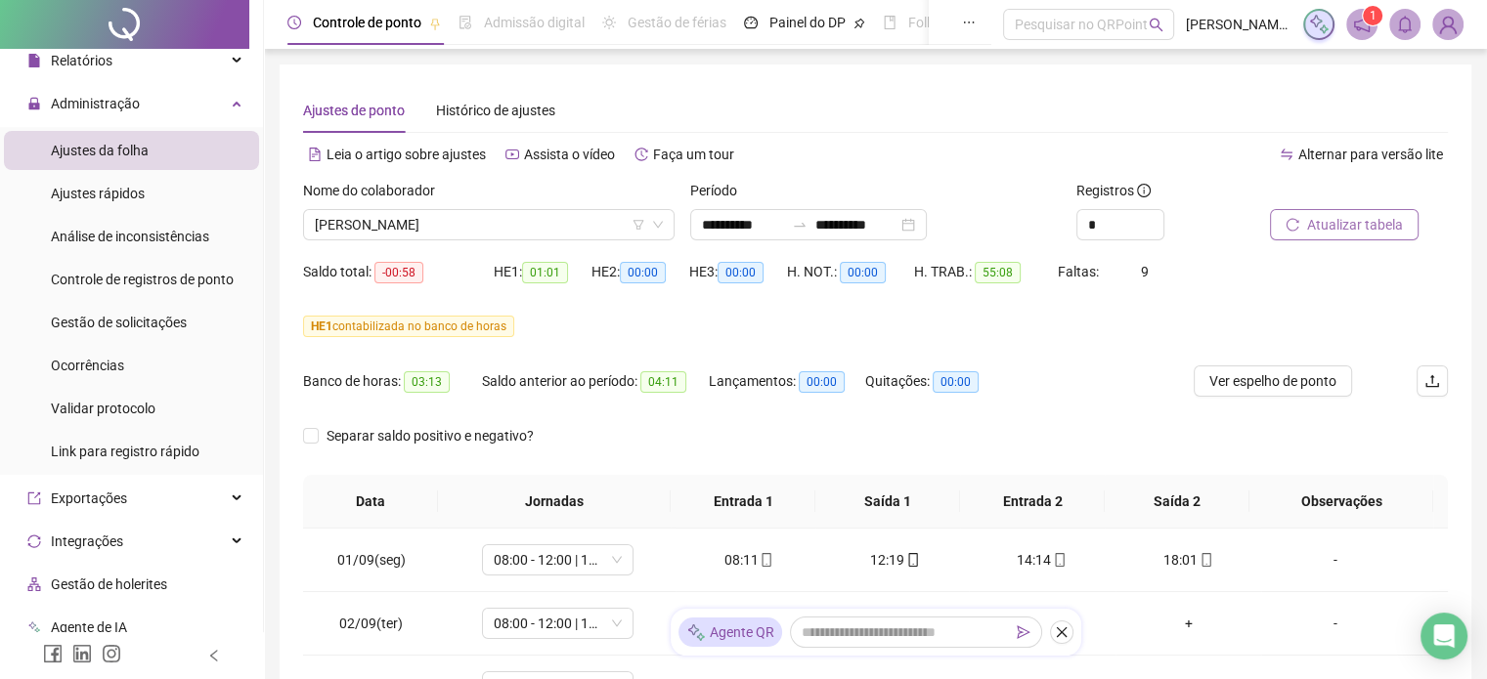
click at [1371, 223] on span "Atualizar tabela" at bounding box center [1355, 225] width 96 height 22
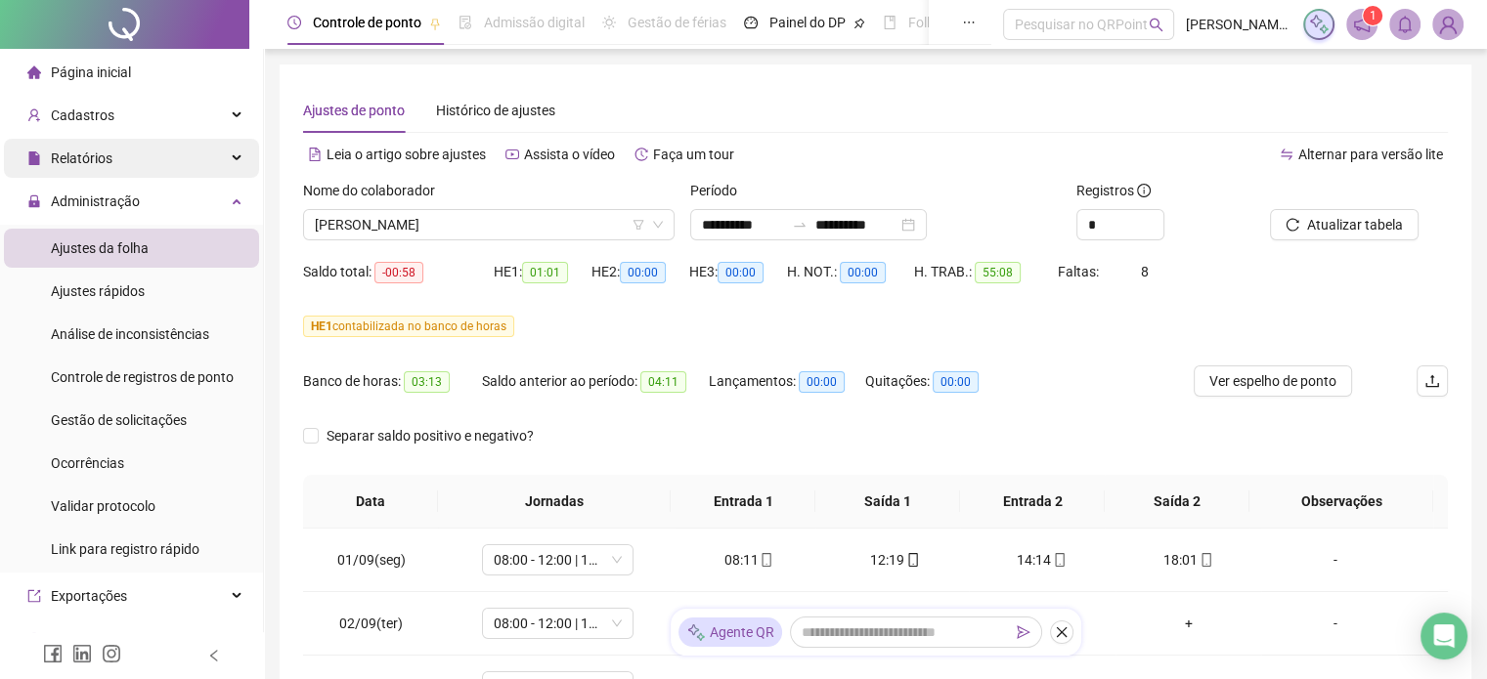
click at [108, 145] on span "Relatórios" at bounding box center [69, 158] width 85 height 39
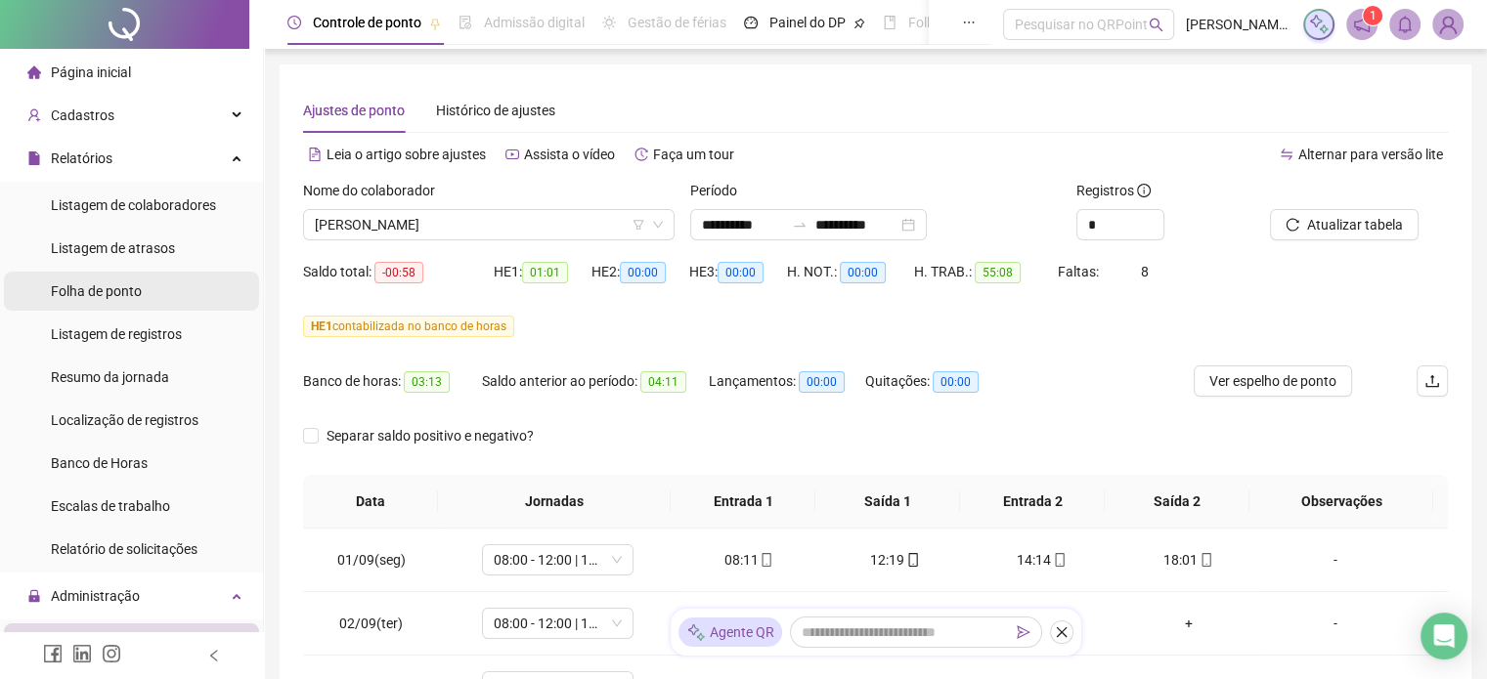
click at [130, 300] on div "Folha de ponto" at bounding box center [96, 291] width 91 height 39
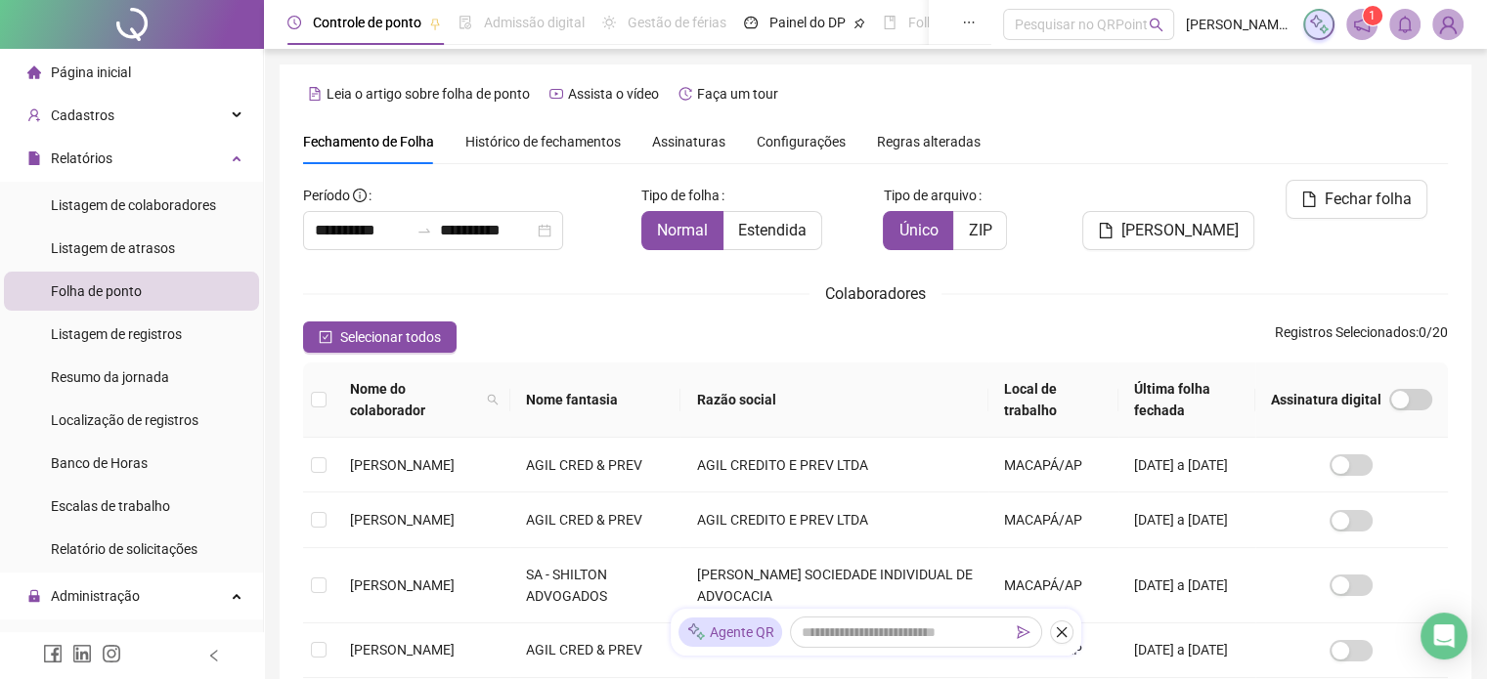
scroll to position [60, 0]
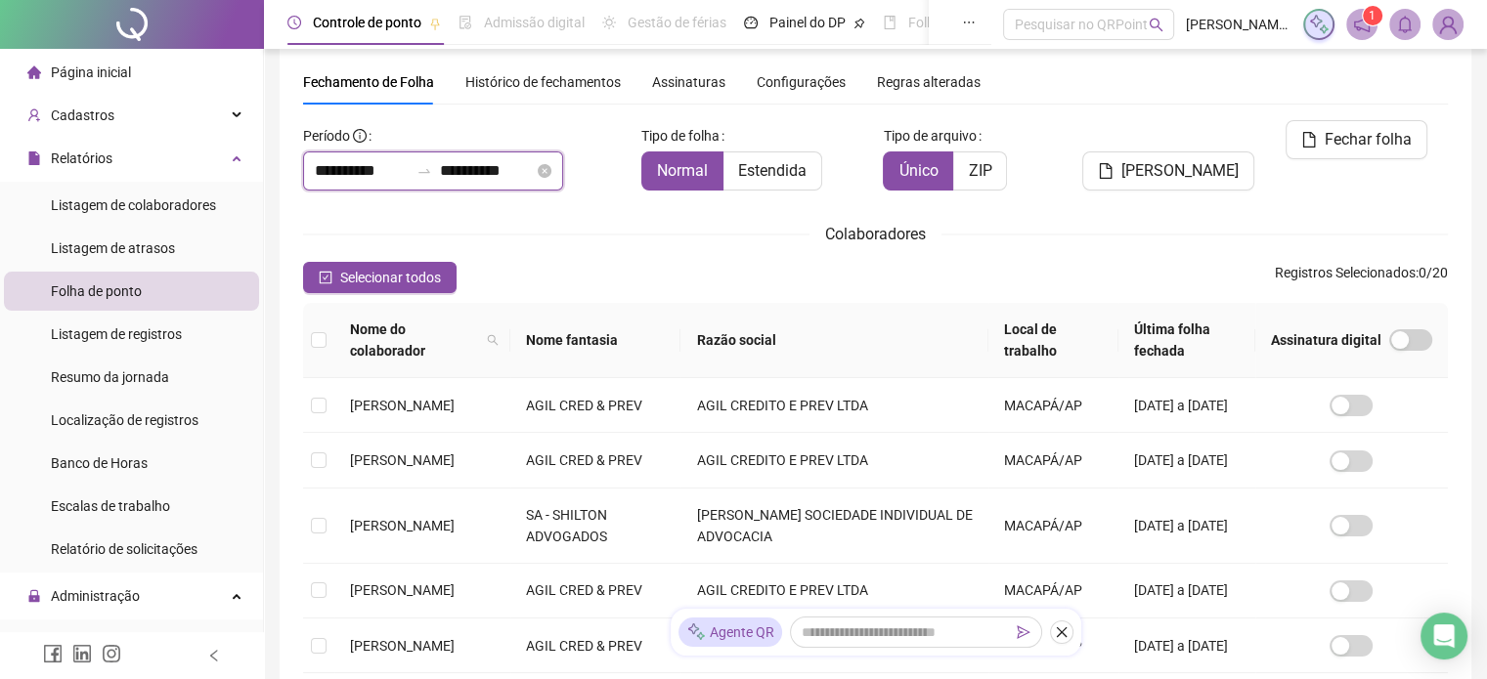
click at [512, 177] on input "**********" at bounding box center [487, 170] width 94 height 23
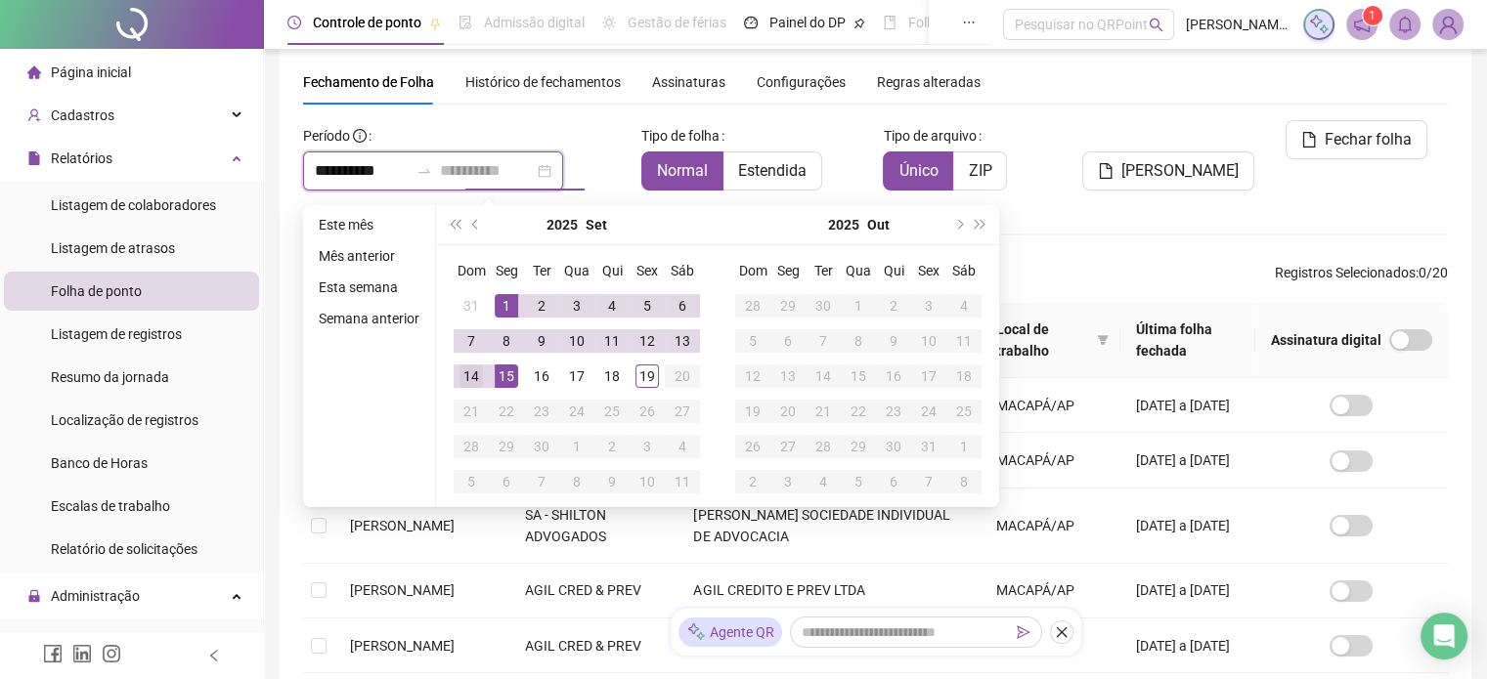
type input "**********"
click at [464, 374] on div "14" at bounding box center [470, 376] width 23 height 23
type input "**********"
click at [497, 308] on div "1" at bounding box center [506, 305] width 23 height 23
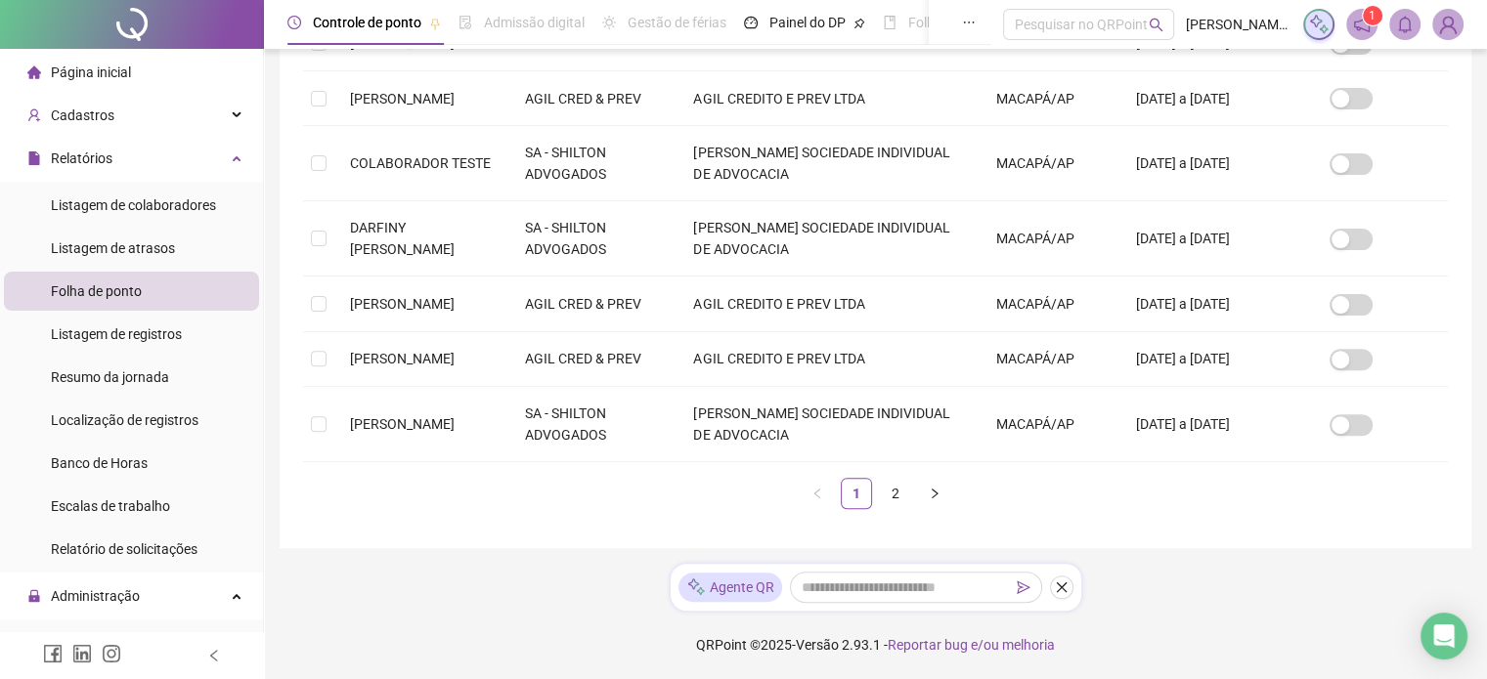
scroll to position [725, 0]
click at [881, 498] on link "2" at bounding box center [895, 493] width 29 height 29
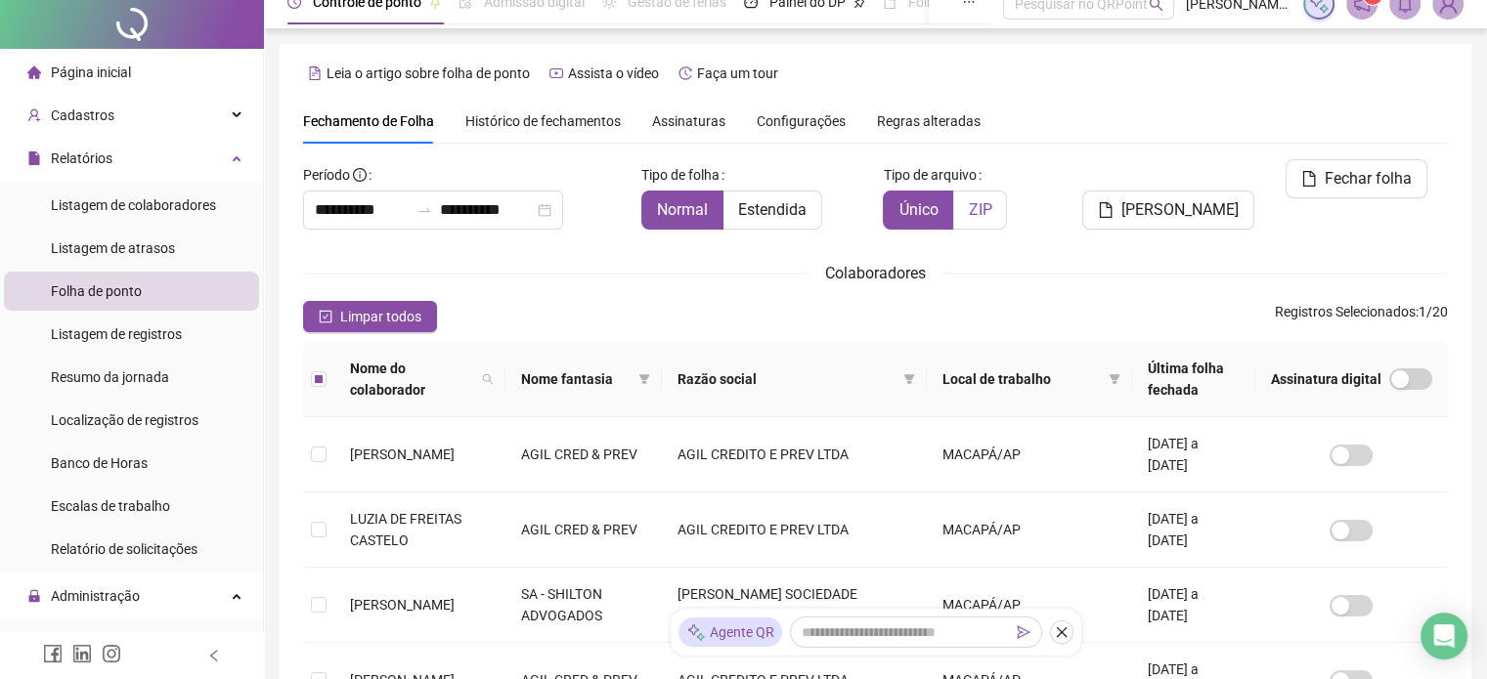
scroll to position [0, 0]
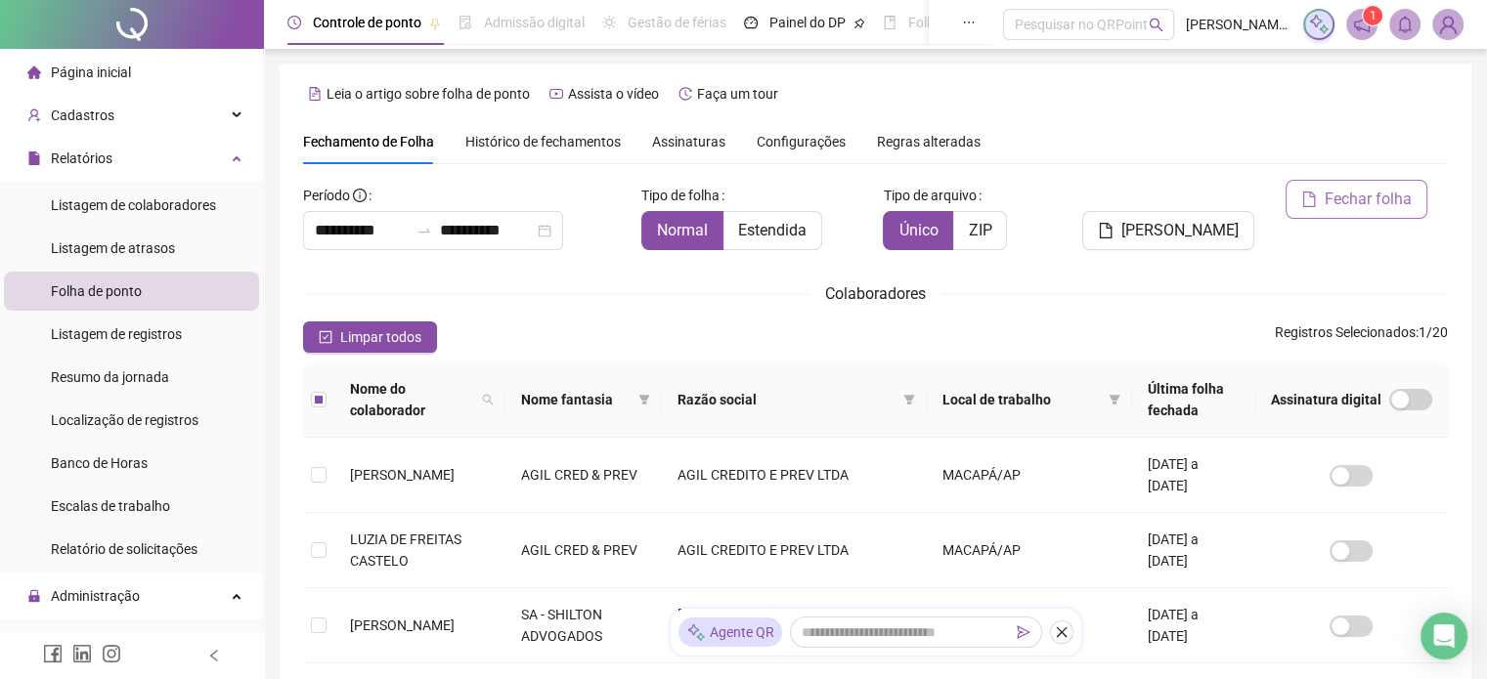
click at [1320, 207] on button "Fechar folha" at bounding box center [1356, 199] width 142 height 39
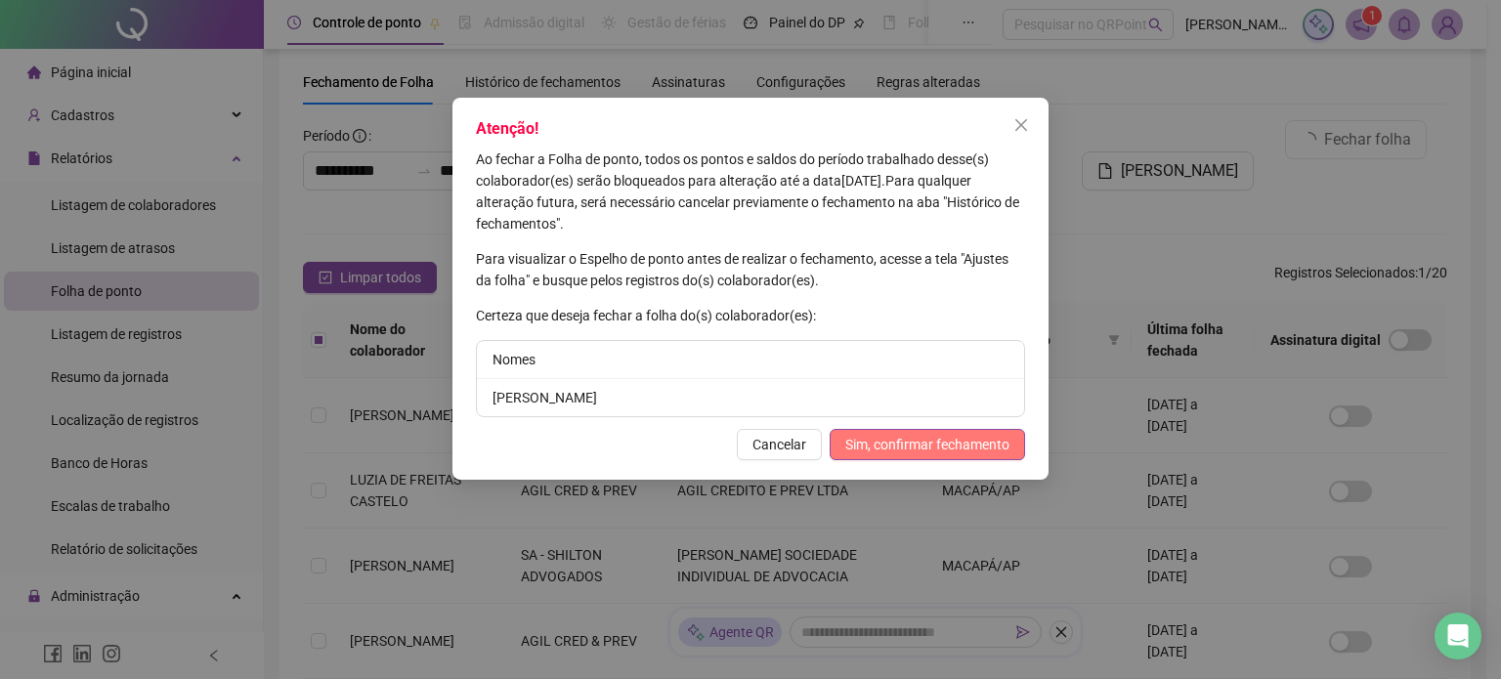
click at [916, 434] on span "Sim, confirmar fechamento" at bounding box center [927, 445] width 164 height 22
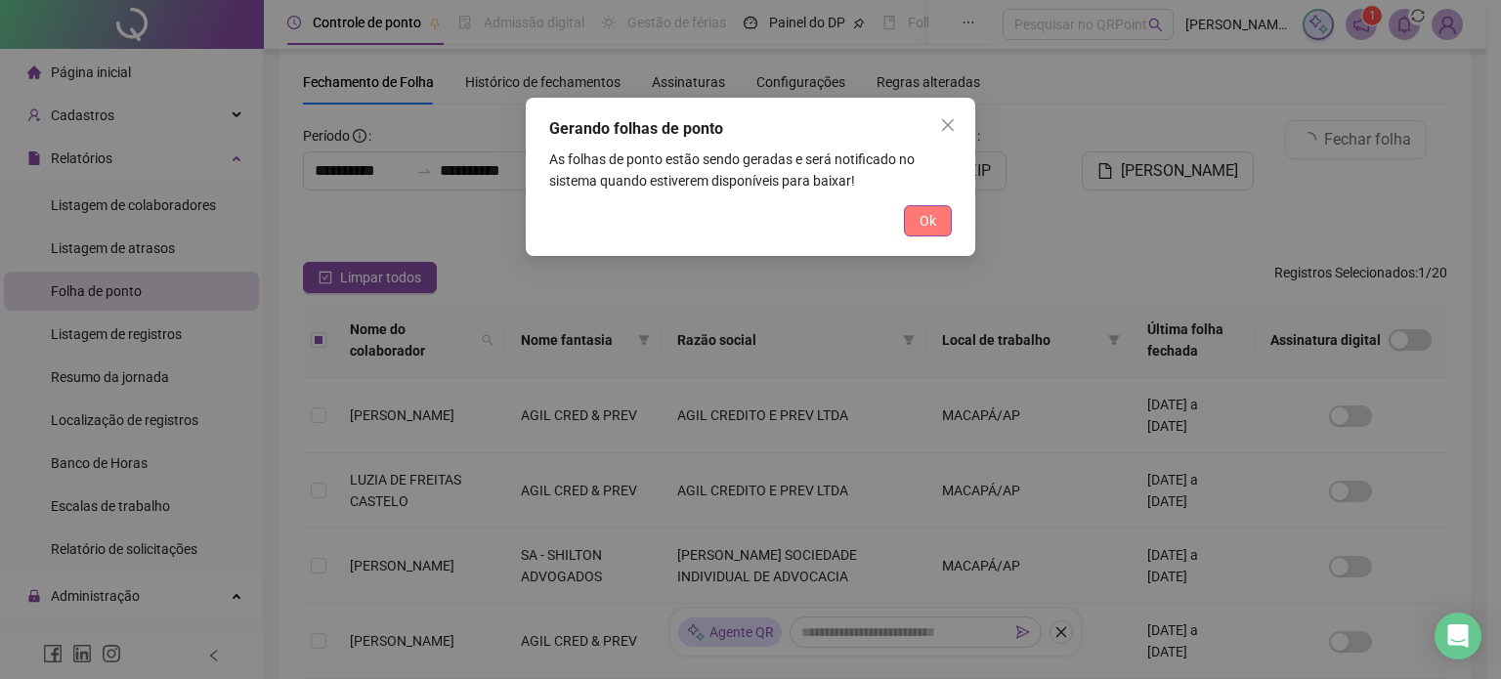
click at [922, 223] on span "Ok" at bounding box center [928, 221] width 17 height 22
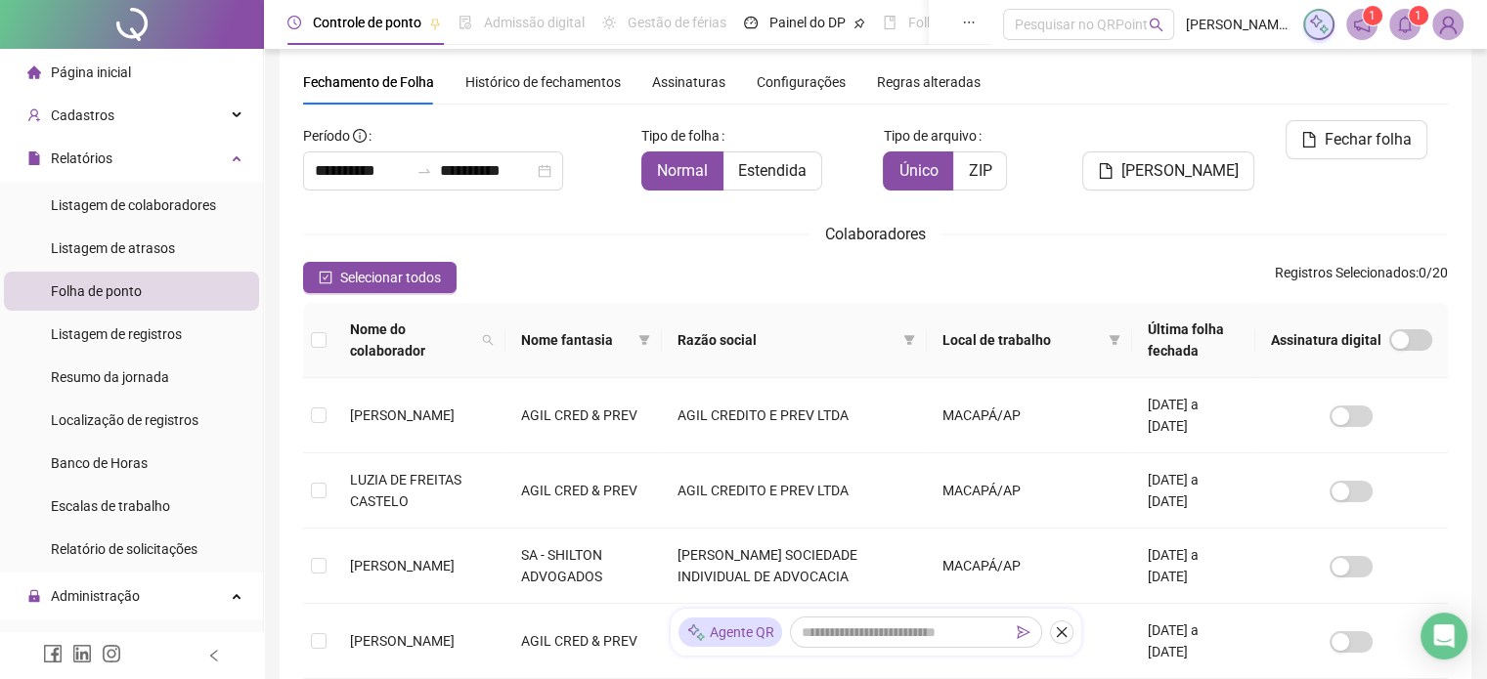
click at [1408, 33] on span at bounding box center [1404, 24] width 31 height 31
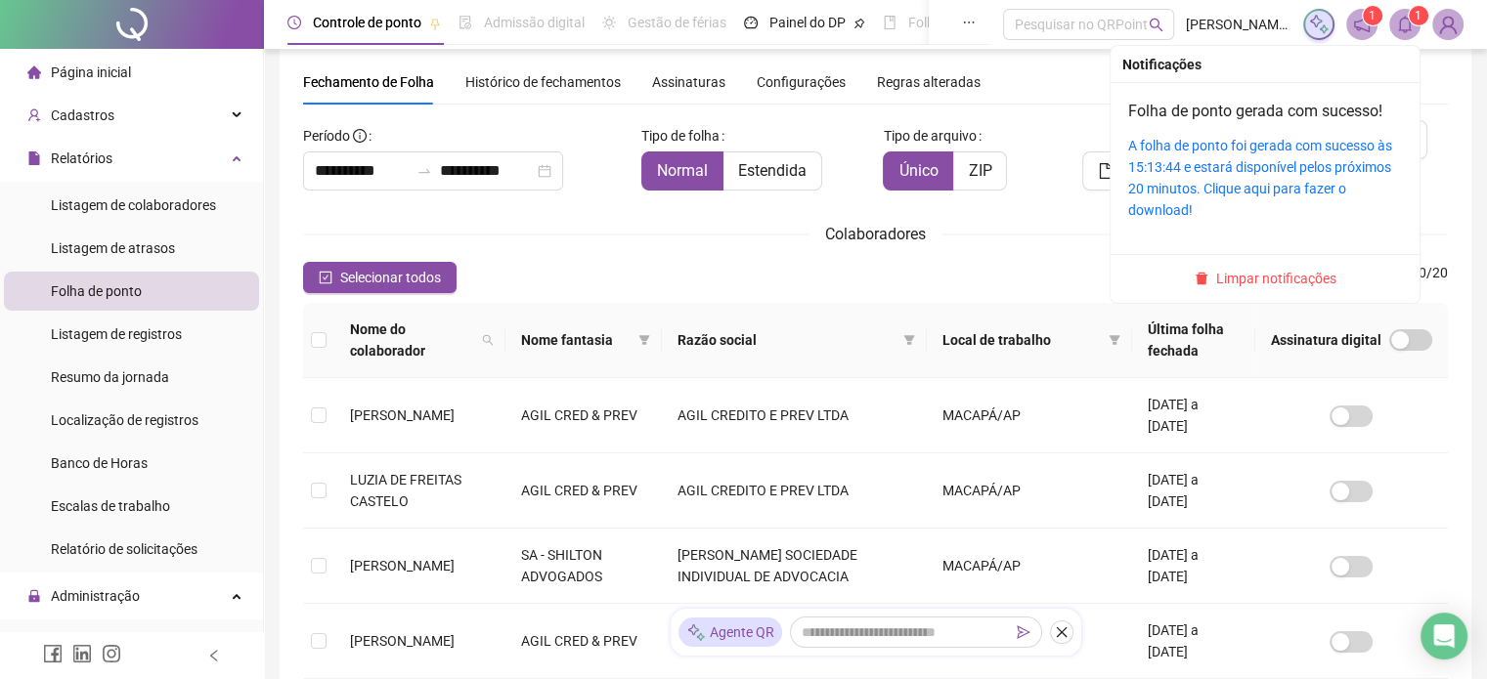
click at [1284, 204] on div "A folha de ponto foi gerada com sucesso às 15:13:44 e estará disponível pelos p…" at bounding box center [1265, 178] width 274 height 86
click at [1280, 172] on link "A folha de ponto foi gerada com sucesso às 15:13:44 e estará disponível pelos p…" at bounding box center [1260, 178] width 264 height 80
